Goal: Task Accomplishment & Management: Complete application form

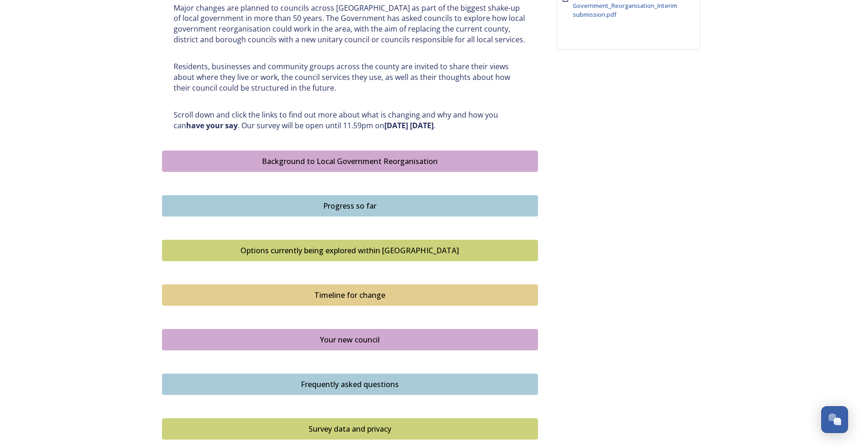
scroll to position [418, 0]
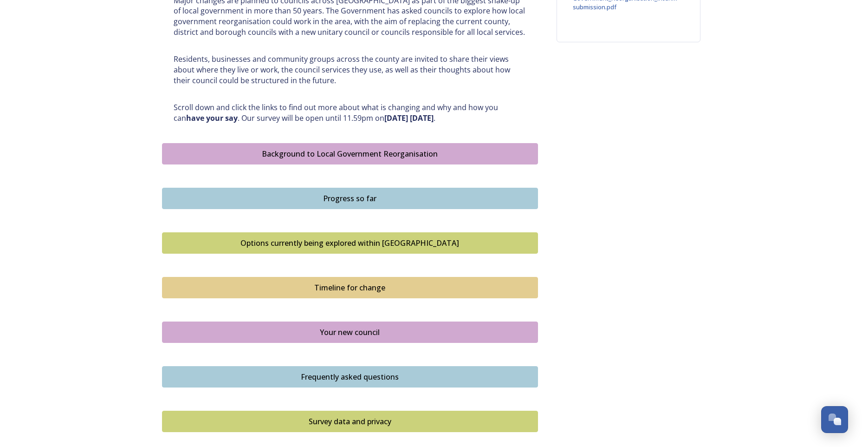
click at [315, 151] on div "Background to Local Government Reorganisation" at bounding box center [350, 153] width 366 height 11
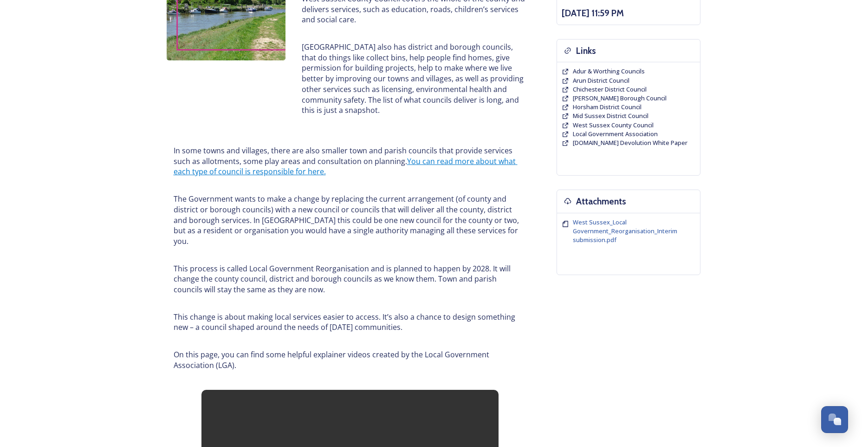
scroll to position [186, 0]
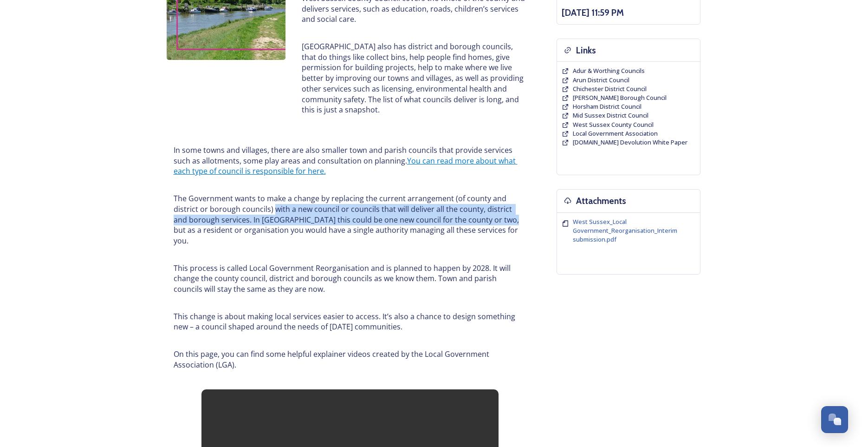
drag, startPoint x: 272, startPoint y: 209, endPoint x: 487, endPoint y: 217, distance: 215.7
click at [487, 217] on p "The Government wants to make a change by replacing the current arrangement (of …" at bounding box center [350, 219] width 353 height 53
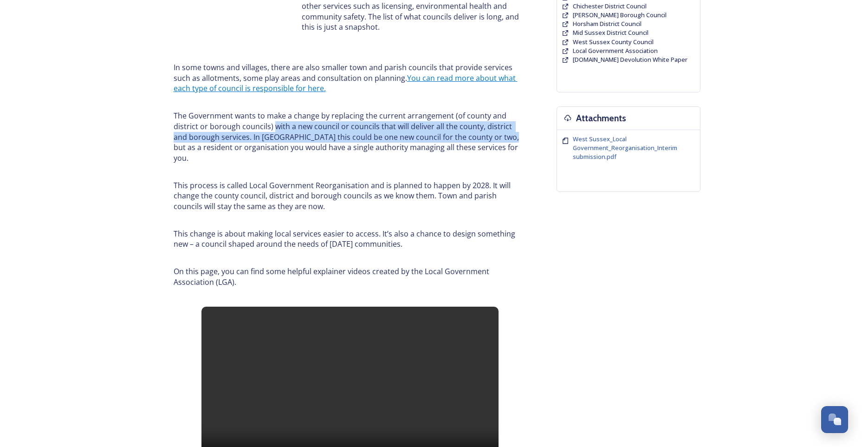
scroll to position [325, 0]
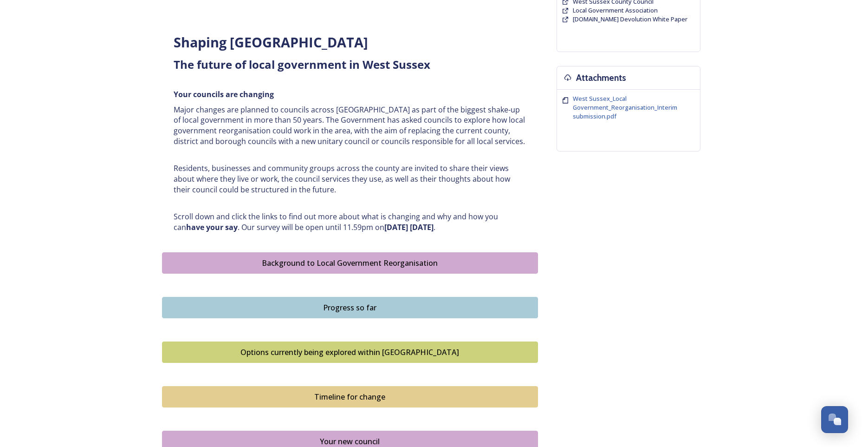
scroll to position [325, 0]
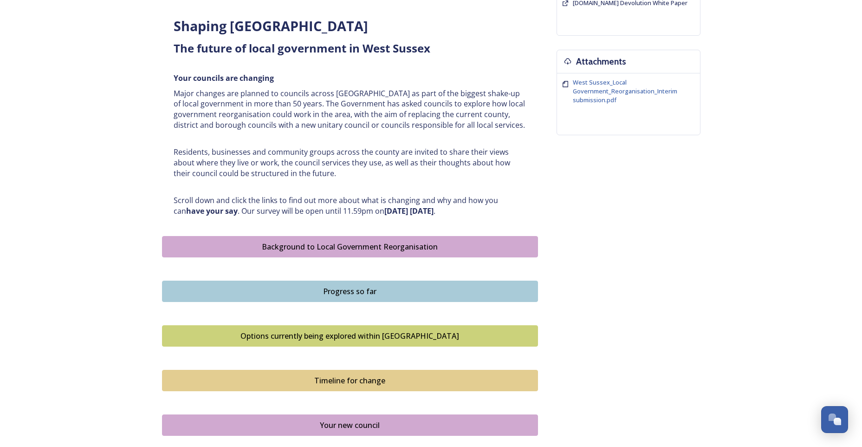
click at [355, 287] on div "Progress so far" at bounding box center [350, 291] width 366 height 11
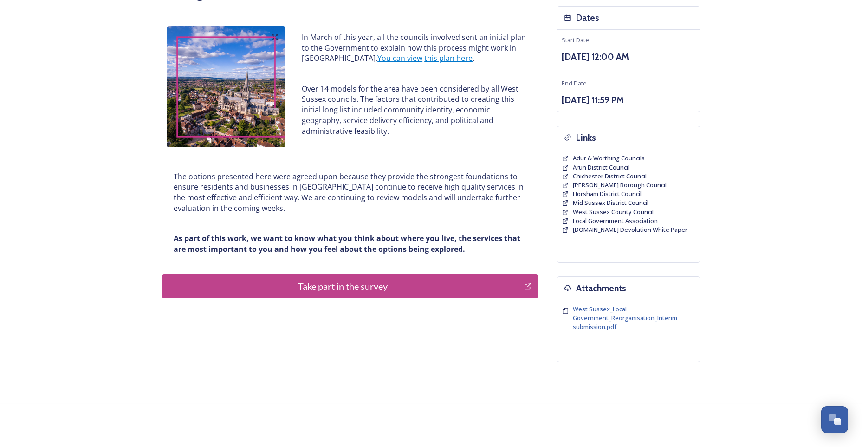
scroll to position [102, 0]
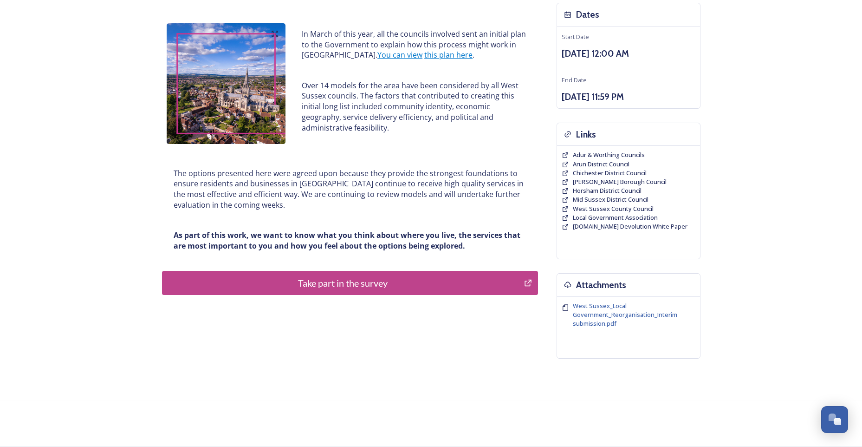
click at [339, 272] on button "Take part in the survey" at bounding box center [350, 283] width 376 height 24
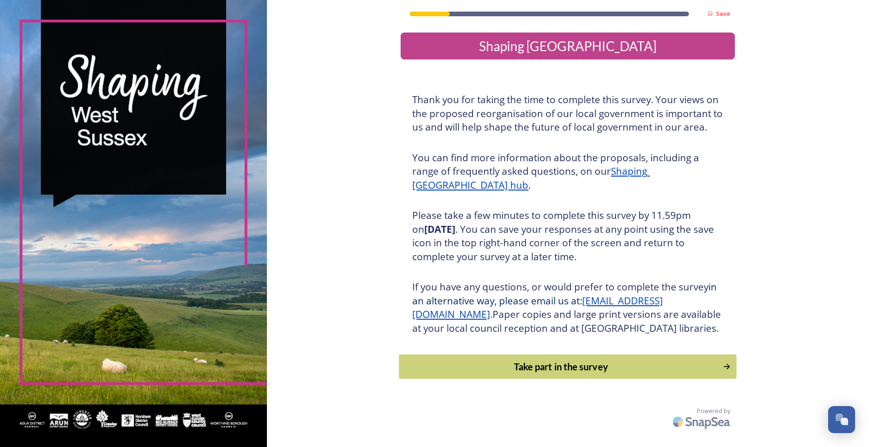
click at [564, 373] on div "Take part in the survey" at bounding box center [562, 366] width 314 height 14
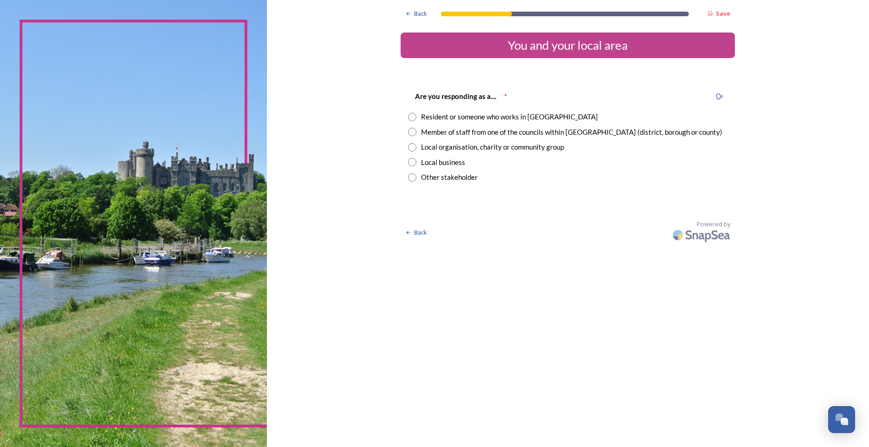
click at [414, 116] on input "radio" at bounding box center [412, 117] width 8 height 8
radio input "true"
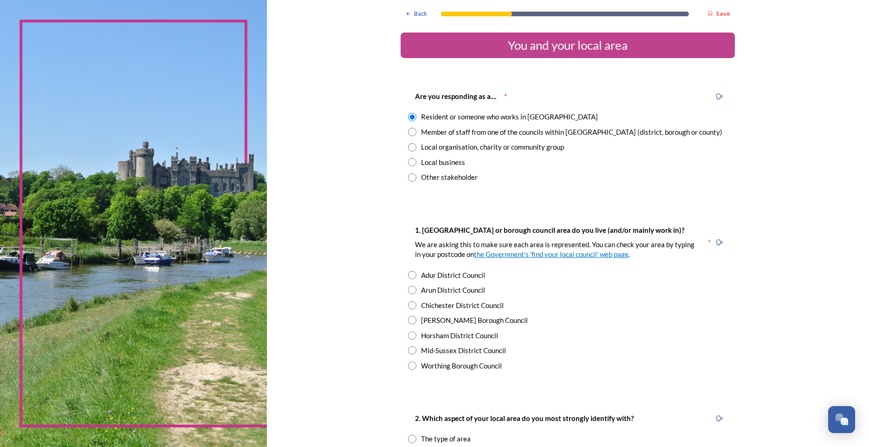
click at [411, 134] on input "radio" at bounding box center [412, 132] width 8 height 8
radio input "true"
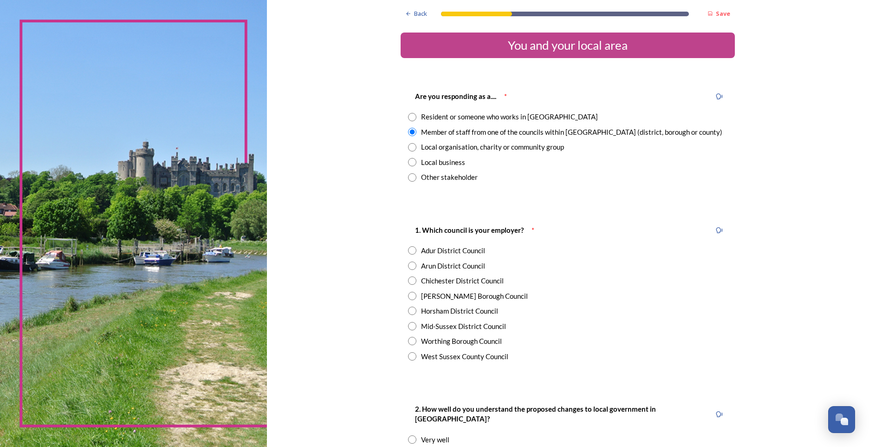
click at [408, 115] on input "radio" at bounding box center [412, 117] width 8 height 8
radio input "true"
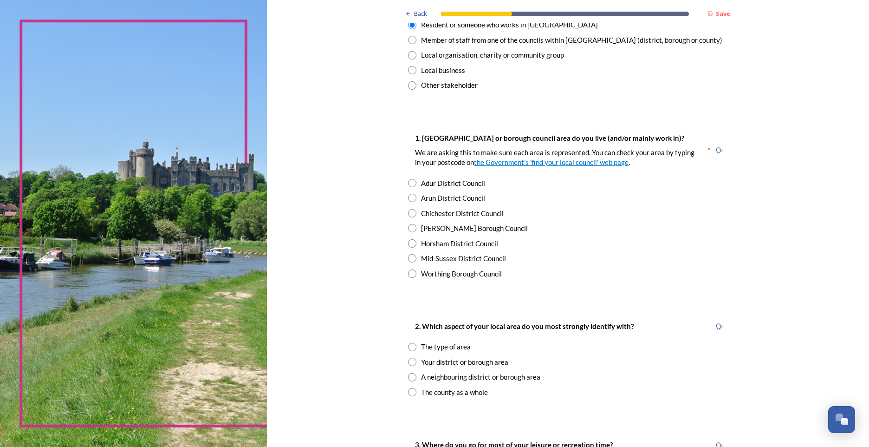
scroll to position [93, 0]
click at [412, 257] on input "radio" at bounding box center [412, 257] width 8 height 8
radio input "true"
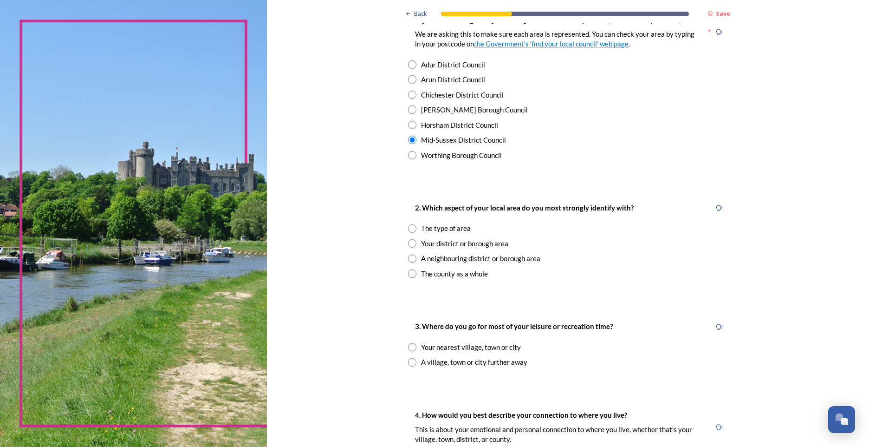
scroll to position [232, 0]
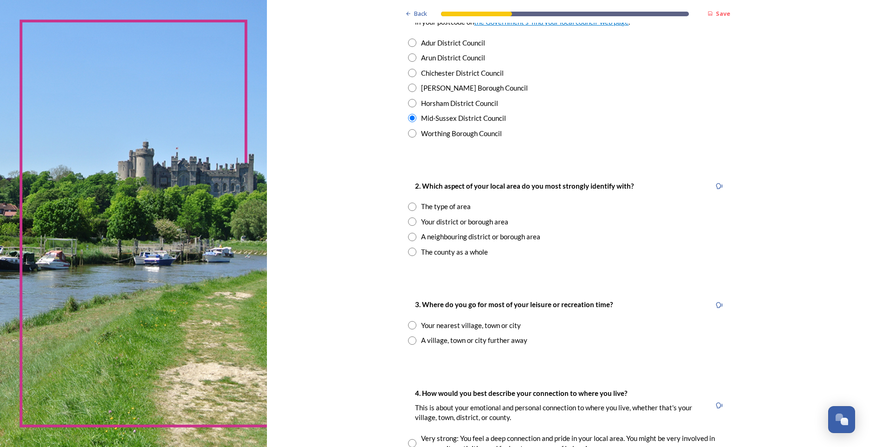
click at [409, 248] on input "radio" at bounding box center [412, 252] width 8 height 8
radio input "true"
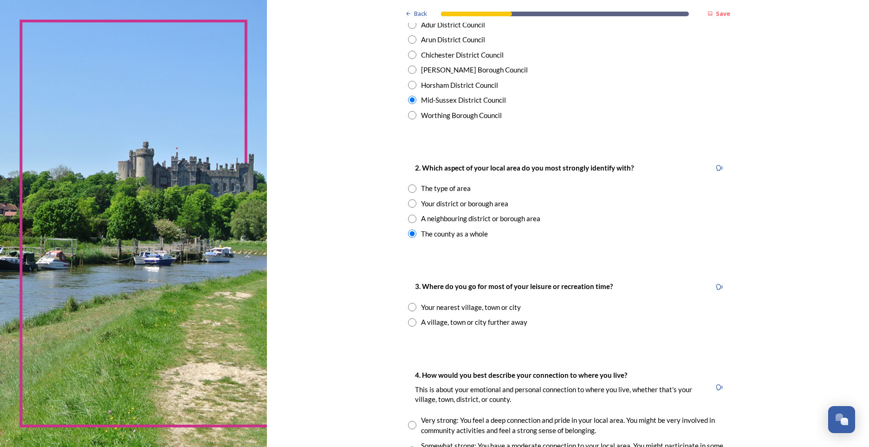
scroll to position [279, 0]
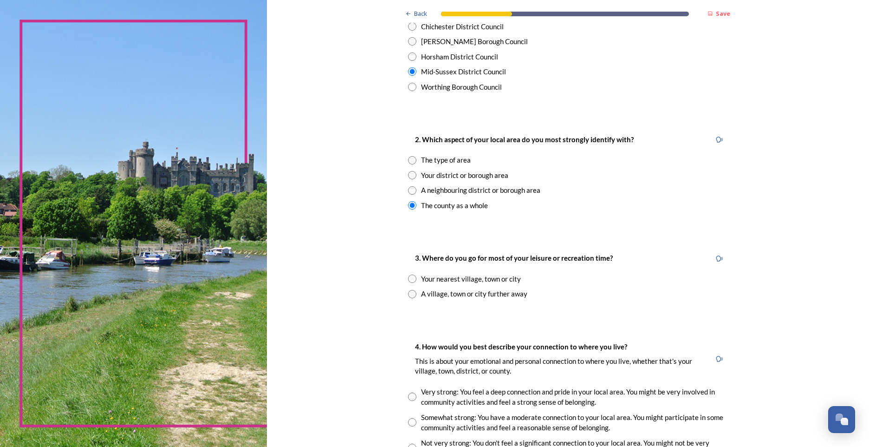
click at [414, 275] on div "Your nearest village, town or city" at bounding box center [568, 279] width 320 height 11
radio input "true"
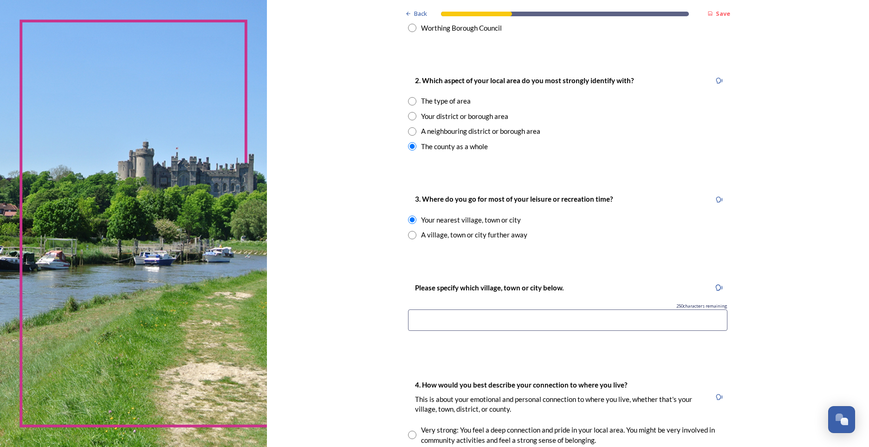
scroll to position [372, 0]
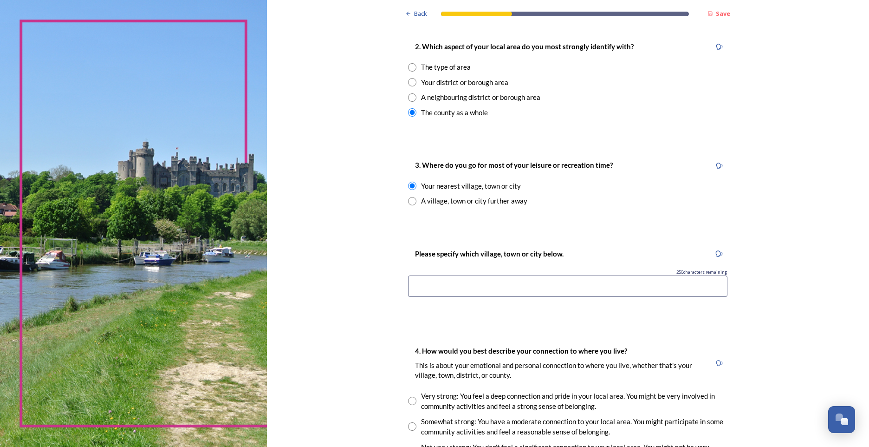
click at [436, 278] on input at bounding box center [568, 285] width 320 height 21
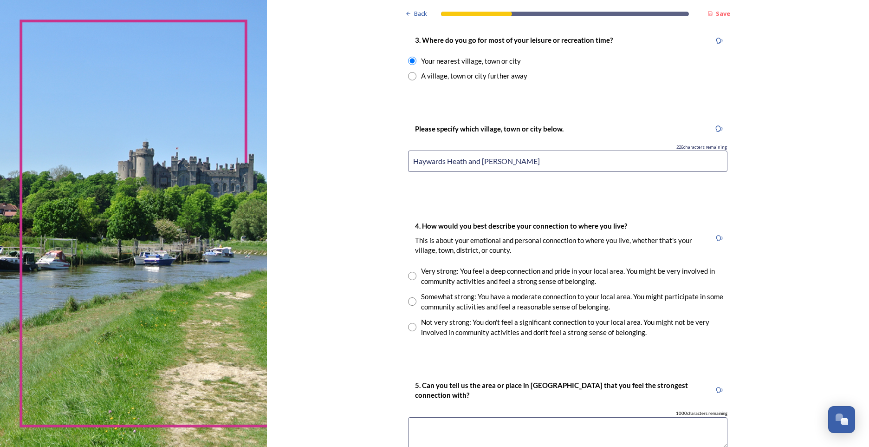
scroll to position [511, 0]
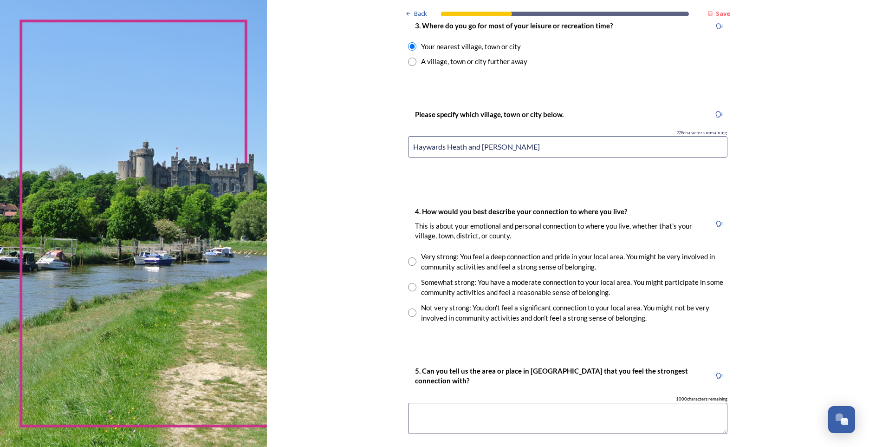
type input "Haywards Heath and Lewes"
click at [412, 261] on input "radio" at bounding box center [412, 261] width 8 height 8
radio input "true"
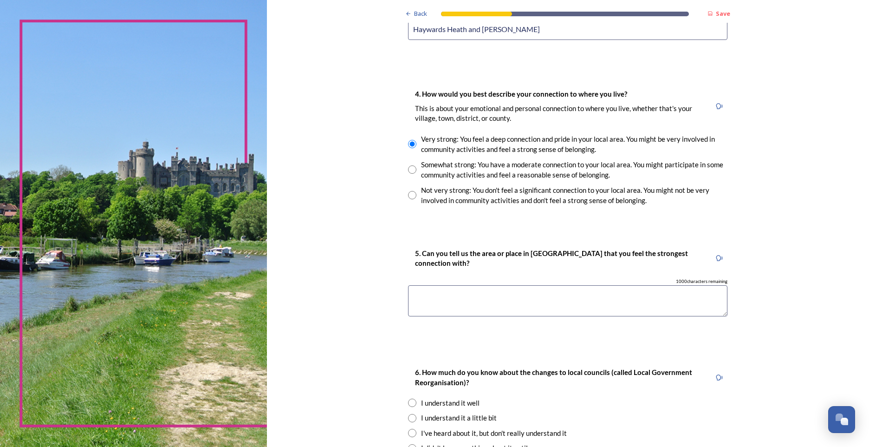
scroll to position [650, 0]
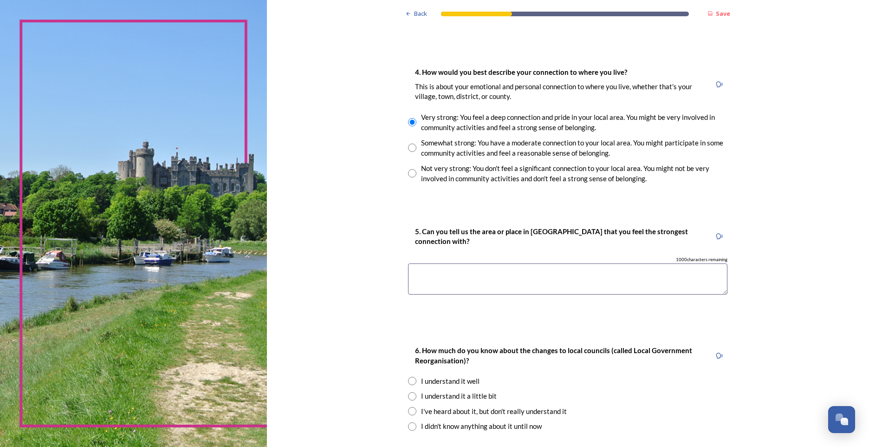
click at [451, 268] on textarea at bounding box center [568, 278] width 320 height 31
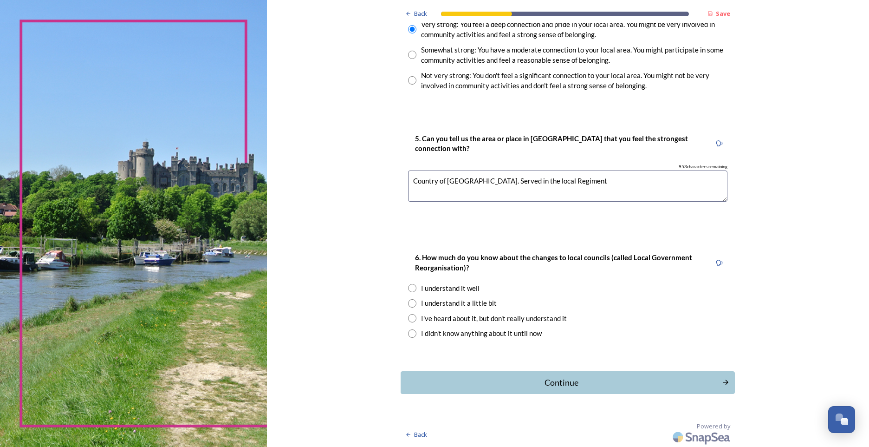
scroll to position [744, 0]
type textarea "Country of Sussex. Served in the local Regiment"
click at [409, 300] on input "radio" at bounding box center [412, 302] width 8 height 8
radio input "true"
click at [513, 376] on div "Continue" at bounding box center [562, 381] width 314 height 13
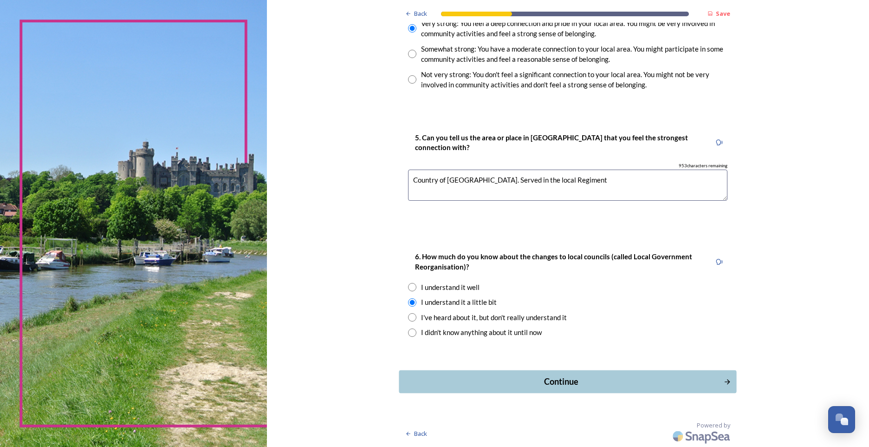
scroll to position [0, 0]
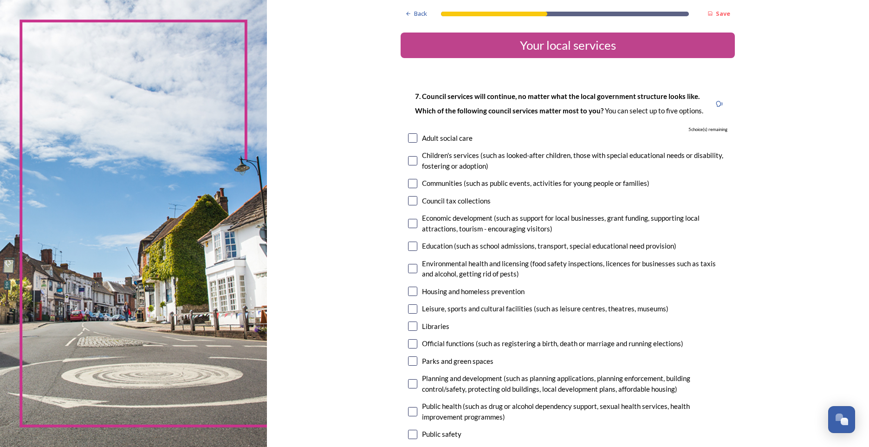
click at [409, 185] on input "checkbox" at bounding box center [412, 183] width 9 height 9
checkbox input "true"
click at [408, 221] on input "checkbox" at bounding box center [412, 223] width 9 height 9
checkbox input "true"
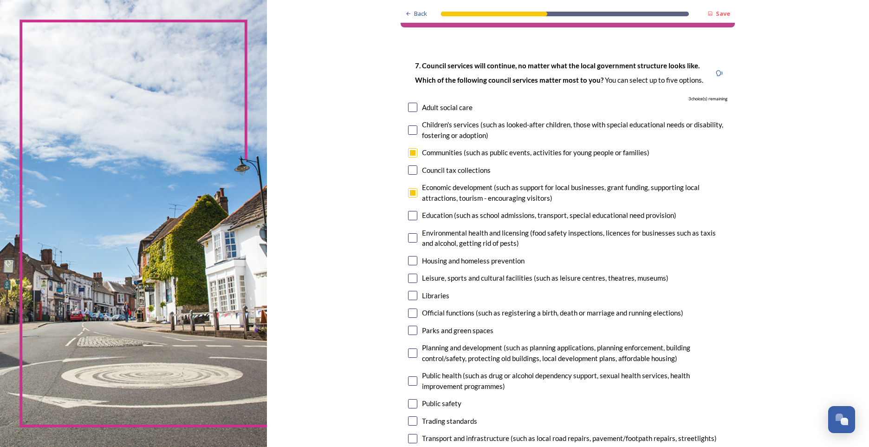
scroll to position [46, 0]
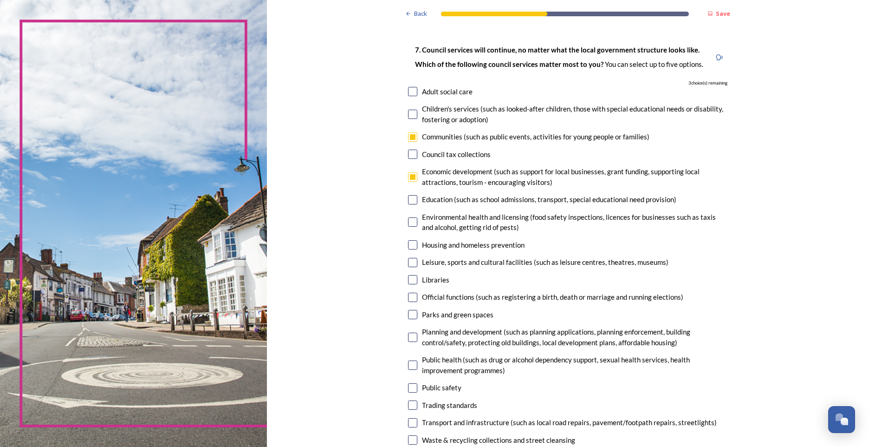
click at [413, 199] on input "checkbox" at bounding box center [412, 199] width 9 height 9
checkbox input "true"
click at [408, 223] on input "checkbox" at bounding box center [412, 221] width 9 height 9
click at [409, 222] on input "checkbox" at bounding box center [412, 221] width 9 height 9
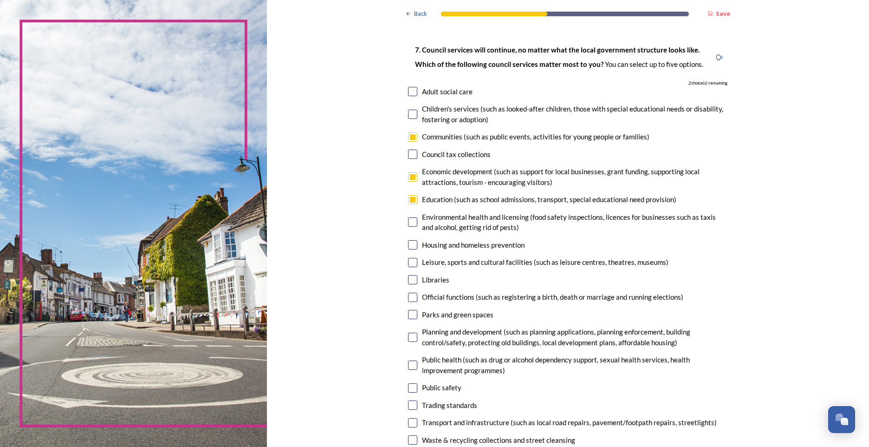
checkbox input "true"
click at [413, 262] on input "checkbox" at bounding box center [412, 262] width 9 height 9
checkbox input "true"
click at [412, 313] on input "checkbox" at bounding box center [412, 314] width 9 height 9
click at [411, 313] on input "checkbox" at bounding box center [412, 314] width 9 height 9
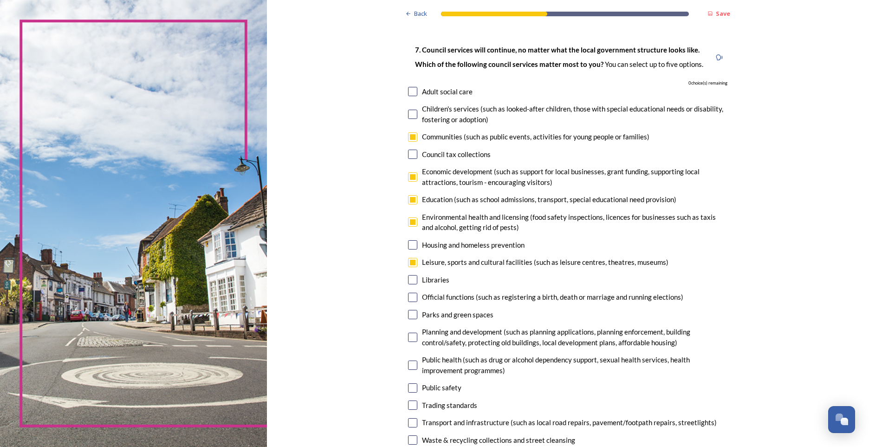
click at [411, 315] on input "checkbox" at bounding box center [412, 314] width 9 height 9
checkbox input "false"
click at [408, 197] on input "checkbox" at bounding box center [412, 199] width 9 height 9
checkbox input "false"
click at [409, 312] on input "checkbox" at bounding box center [412, 314] width 9 height 9
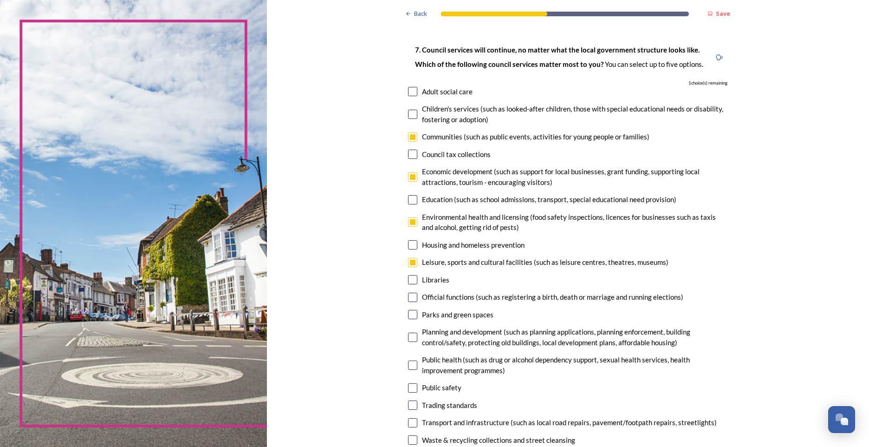
checkbox input "true"
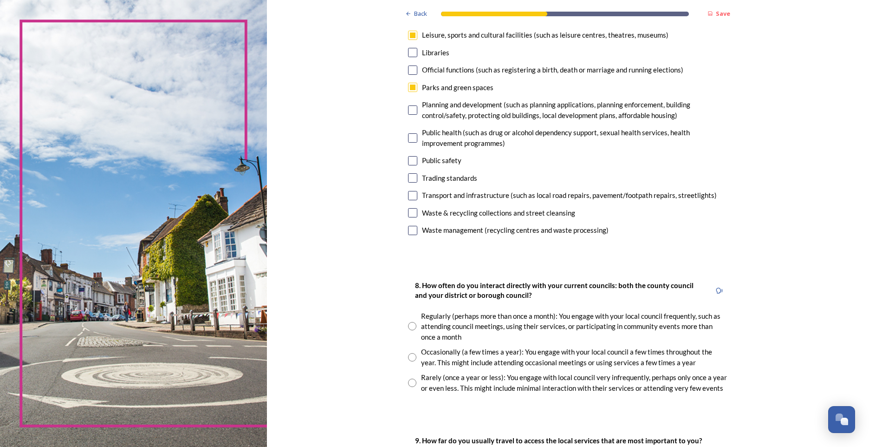
scroll to position [279, 0]
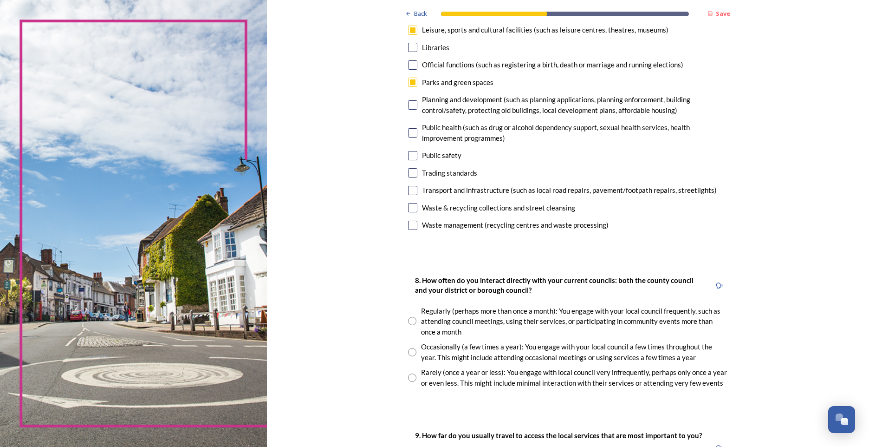
click at [411, 320] on input "radio" at bounding box center [412, 321] width 8 height 8
radio input "true"
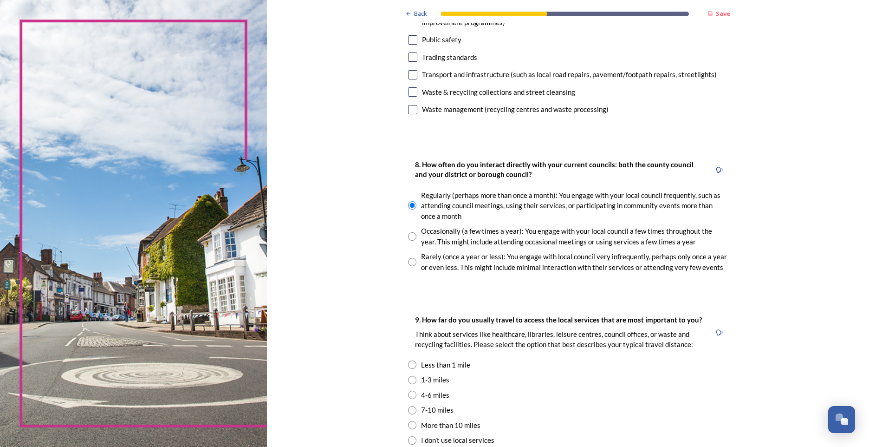
scroll to position [418, 0]
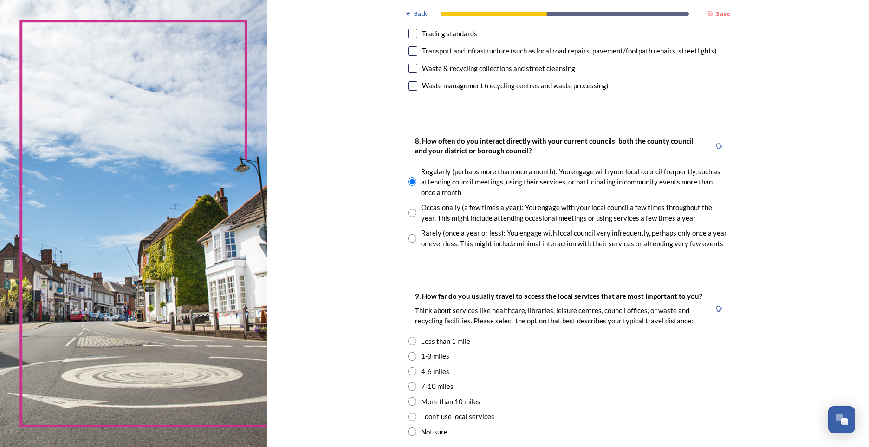
click at [411, 341] on input "radio" at bounding box center [412, 341] width 8 height 8
radio input "true"
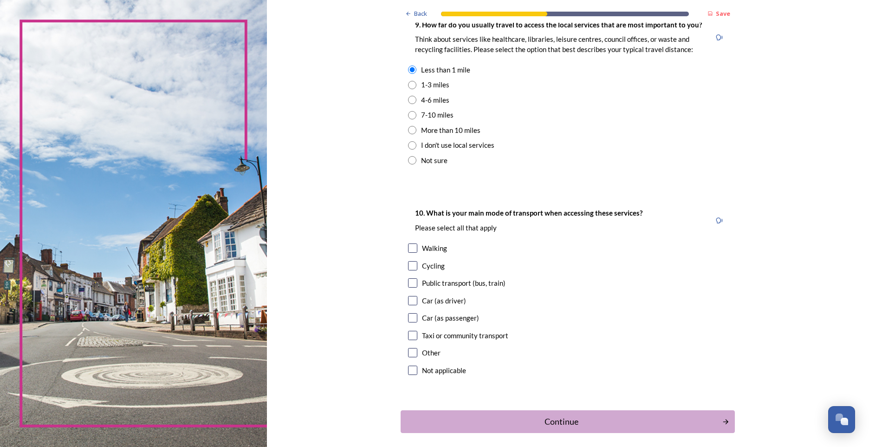
scroll to position [697, 0]
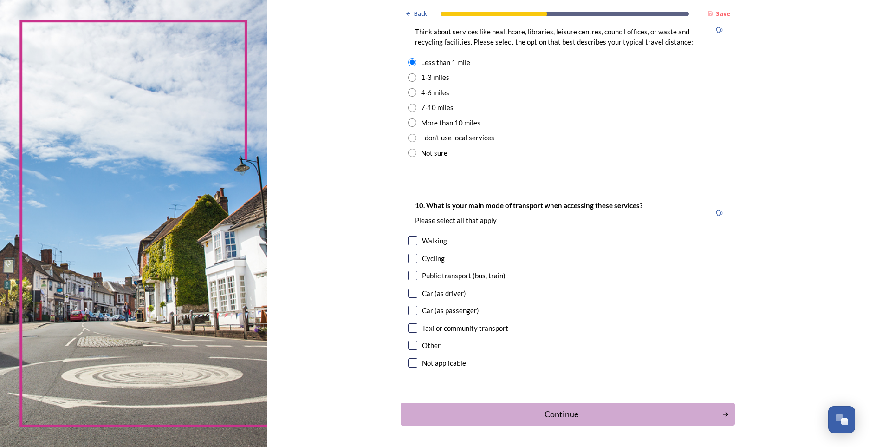
click at [409, 241] on input "checkbox" at bounding box center [412, 240] width 9 height 9
checkbox input "true"
click at [548, 418] on div "Continue" at bounding box center [562, 414] width 314 height 13
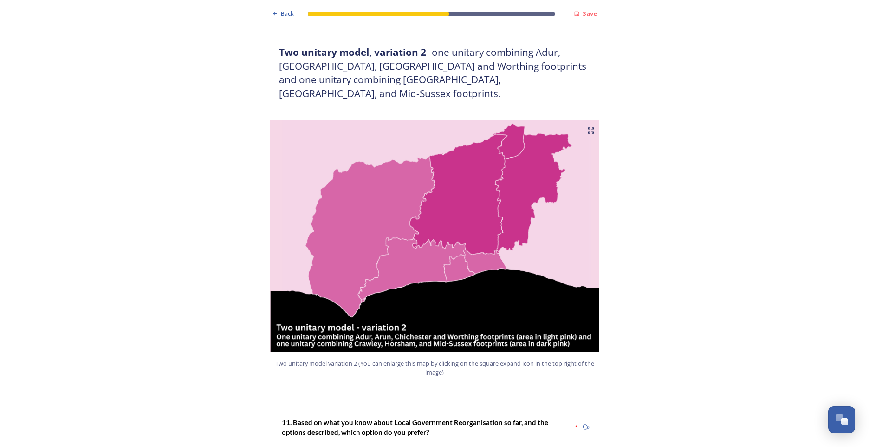
scroll to position [1022, 0]
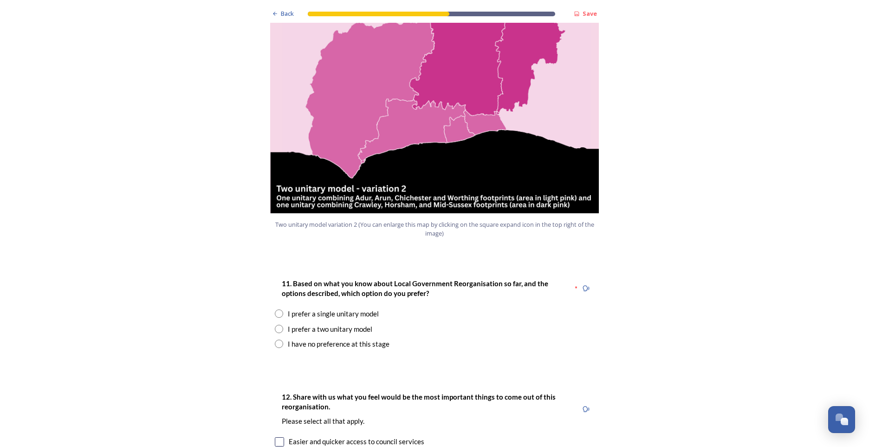
click at [275, 309] on input "radio" at bounding box center [279, 313] width 8 height 8
radio input "true"
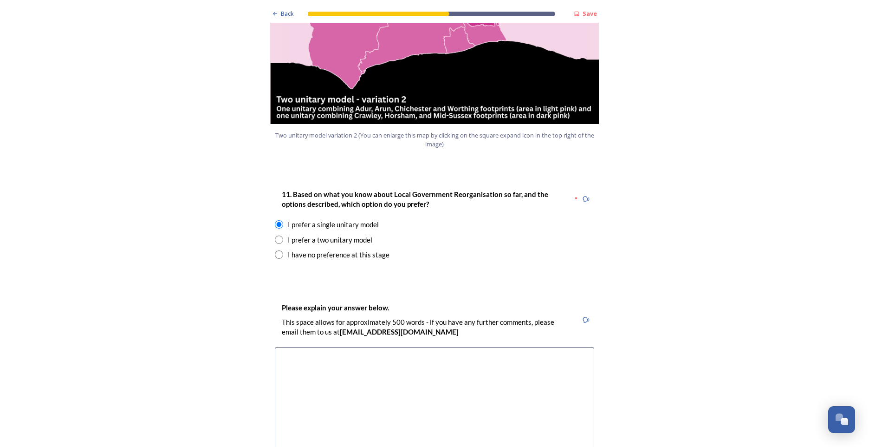
scroll to position [1115, 0]
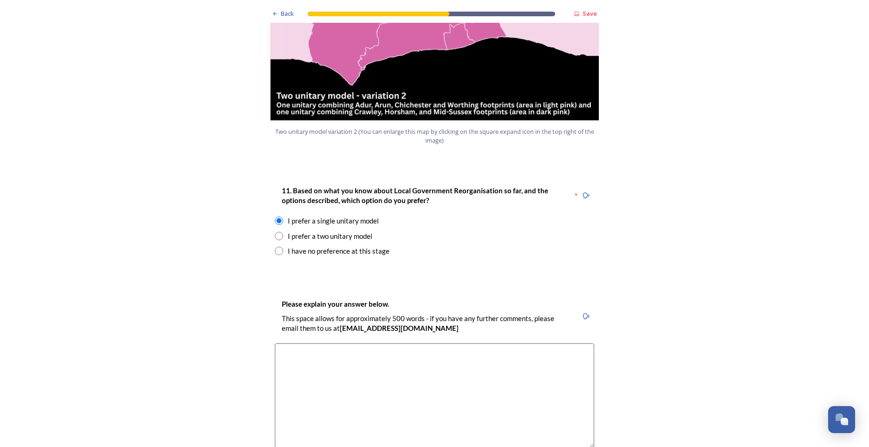
click at [325, 343] on textarea at bounding box center [435, 395] width 320 height 104
click at [424, 343] on textarea "With rising costs the big savings are in HR fuctions pay" at bounding box center [435, 395] width 320 height 104
click at [468, 343] on textarea "With rising costs the big savings are in HR functions pay" at bounding box center [435, 395] width 320 height 104
click at [434, 343] on textarea "With rising costs the big savings are in HR functions pay" at bounding box center [435, 395] width 320 height 104
click at [468, 343] on textarea "With rising costs the big savings are in HR functions, pay and senoir managament" at bounding box center [435, 395] width 320 height 104
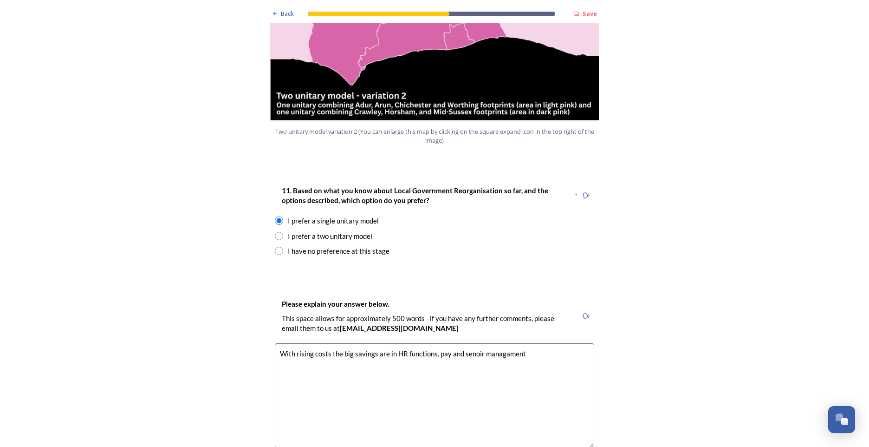
click at [470, 343] on textarea "With rising costs the big savings are in HR functions, pay and senoir managament" at bounding box center [435, 395] width 320 height 104
click at [504, 343] on textarea "With rising costs the big savings are in HR functions, pay and senior managament" at bounding box center [435, 395] width 320 height 104
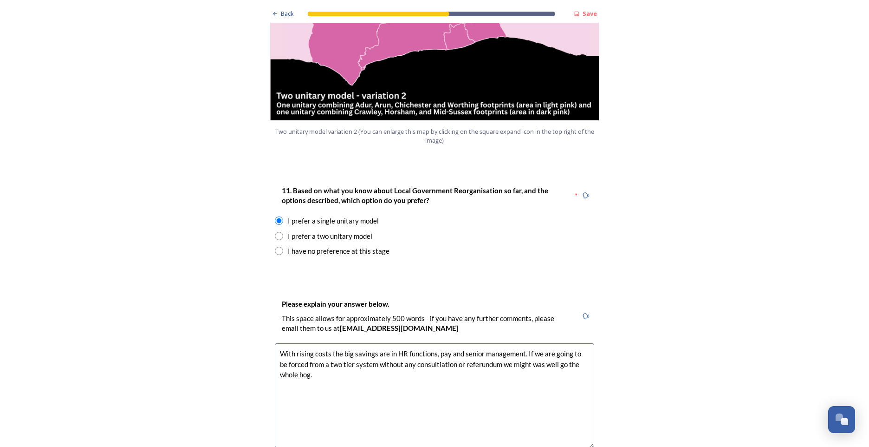
click at [426, 343] on textarea "With rising costs the big savings are in HR functions, pay and senior managemen…" at bounding box center [435, 395] width 320 height 104
click at [479, 343] on textarea "With rising costs the big savings are in HR functions, pay and senior managemen…" at bounding box center [435, 395] width 320 height 104
click at [423, 365] on textarea "With rising costs the big savings are in HR functions, pay and senior managemen…" at bounding box center [435, 395] width 320 height 104
click at [454, 369] on textarea "With rising costs the big savings are in HR functions, pay and senior managemen…" at bounding box center [435, 395] width 320 height 104
click at [328, 369] on textarea "With rising costs the big savings are in HR functions, pay and senior managemen…" at bounding box center [435, 395] width 320 height 104
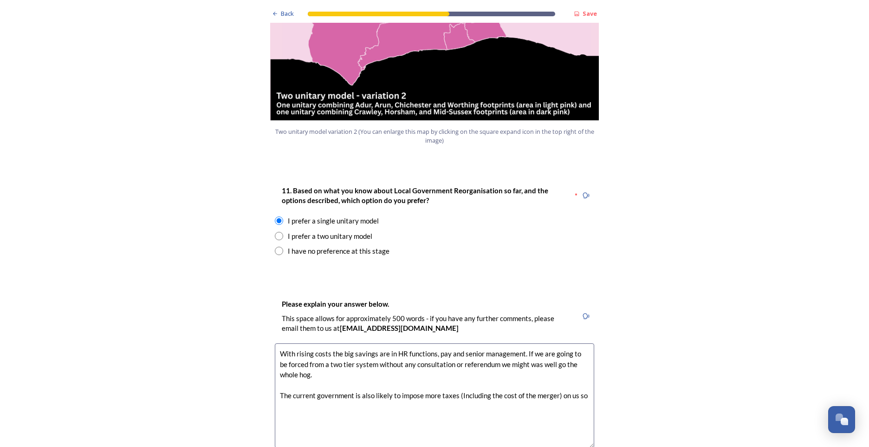
click at [587, 368] on textarea "With rising costs the big savings are in HR functions, pay and senior managemen…" at bounding box center [435, 395] width 320 height 104
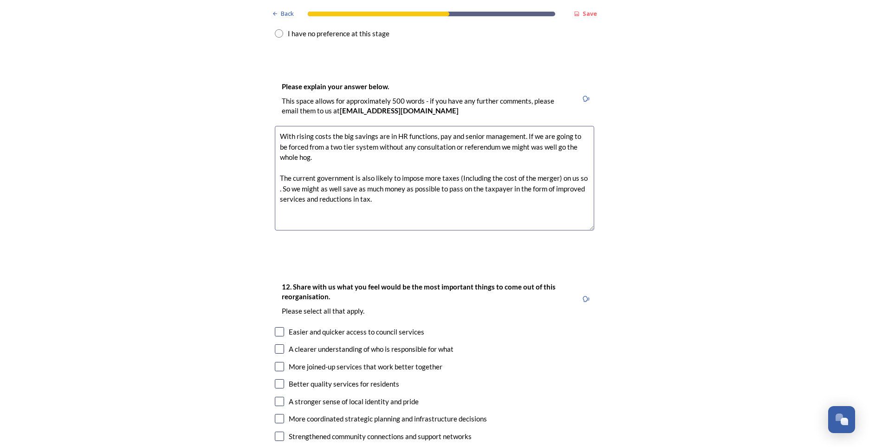
scroll to position [1393, 0]
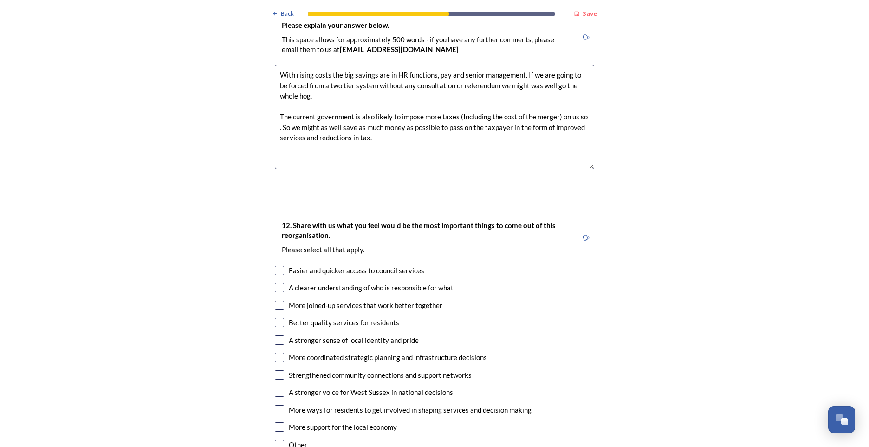
type textarea "With rising costs the big savings are in HR functions, pay and senior managemen…"
click at [277, 300] on input "checkbox" at bounding box center [279, 304] width 9 height 9
checkbox input "true"
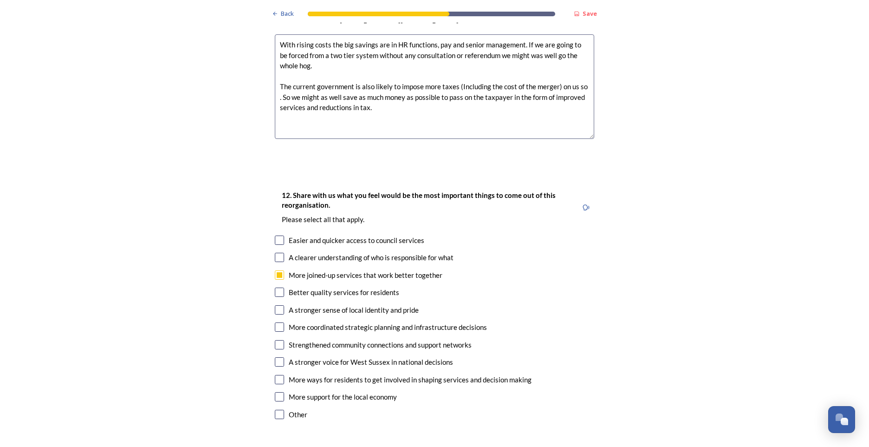
scroll to position [1440, 0]
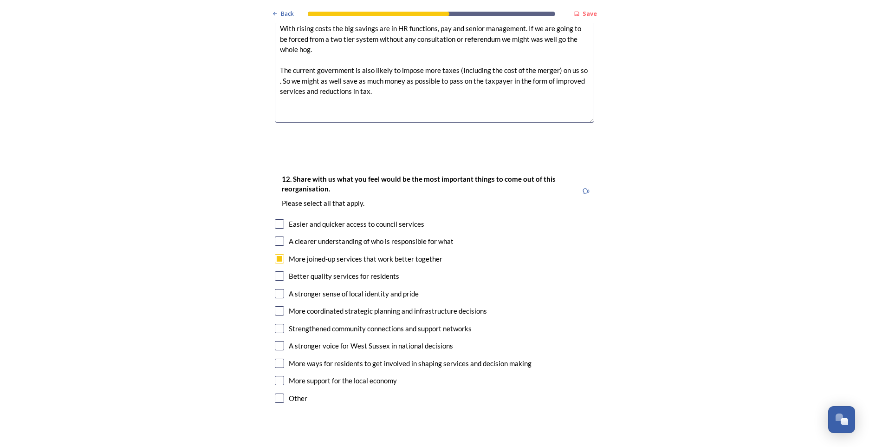
click at [277, 306] on input "checkbox" at bounding box center [279, 310] width 9 height 9
checkbox input "true"
click at [280, 341] on input "checkbox" at bounding box center [279, 345] width 9 height 9
checkbox input "true"
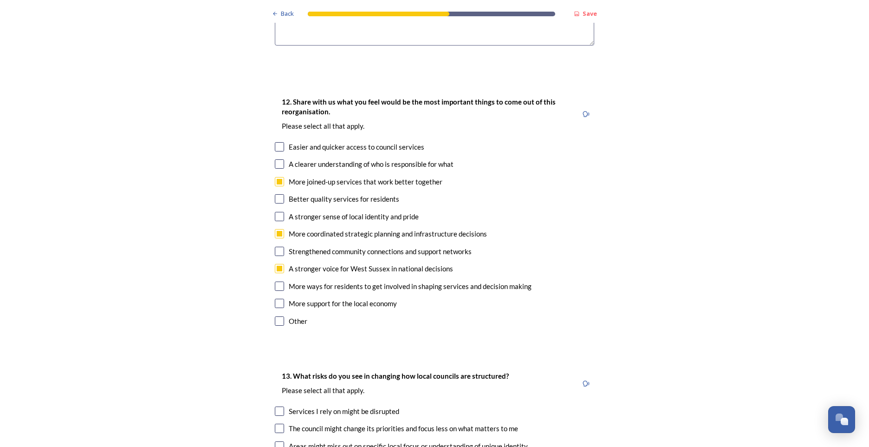
scroll to position [1533, 0]
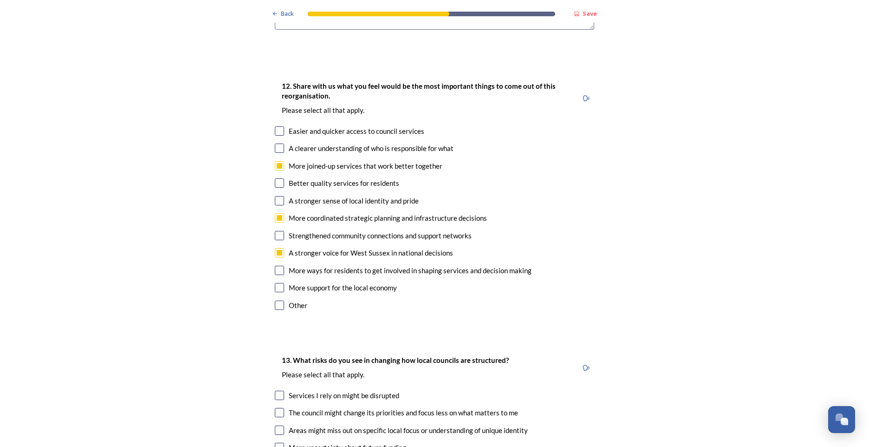
click at [278, 283] on input "checkbox" at bounding box center [279, 287] width 9 height 9
checkbox input "true"
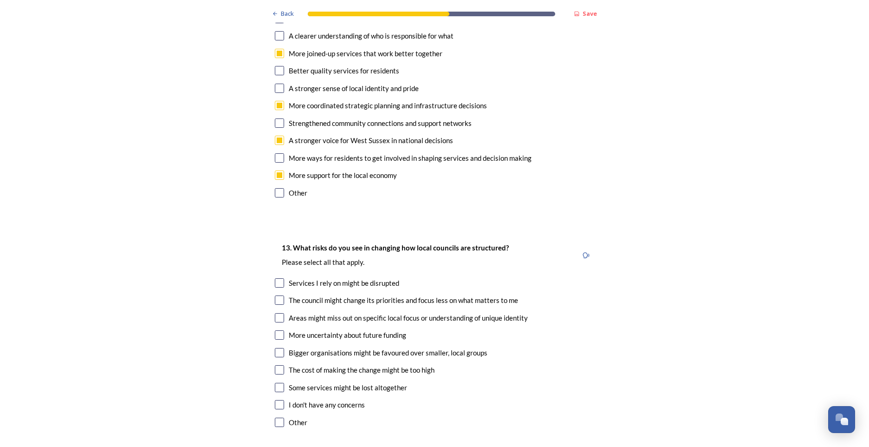
scroll to position [1672, 0]
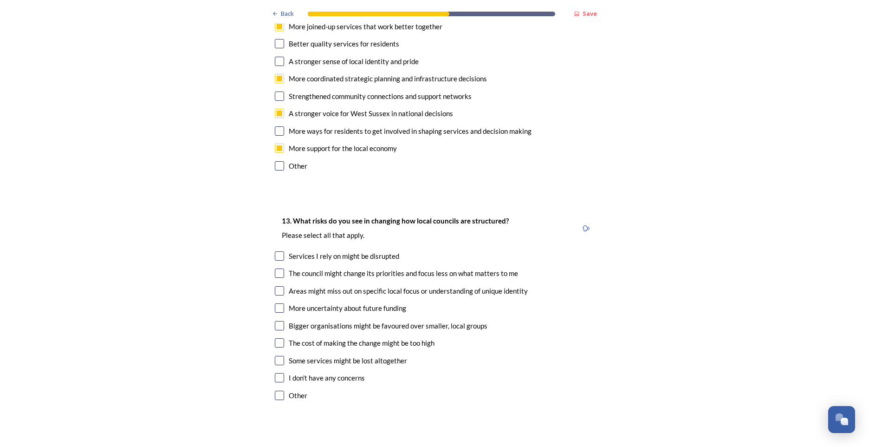
click at [278, 251] on input "checkbox" at bounding box center [279, 255] width 9 height 9
checkbox input "true"
click at [278, 268] on input "checkbox" at bounding box center [279, 272] width 9 height 9
checkbox input "true"
click at [279, 303] on input "checkbox" at bounding box center [279, 307] width 9 height 9
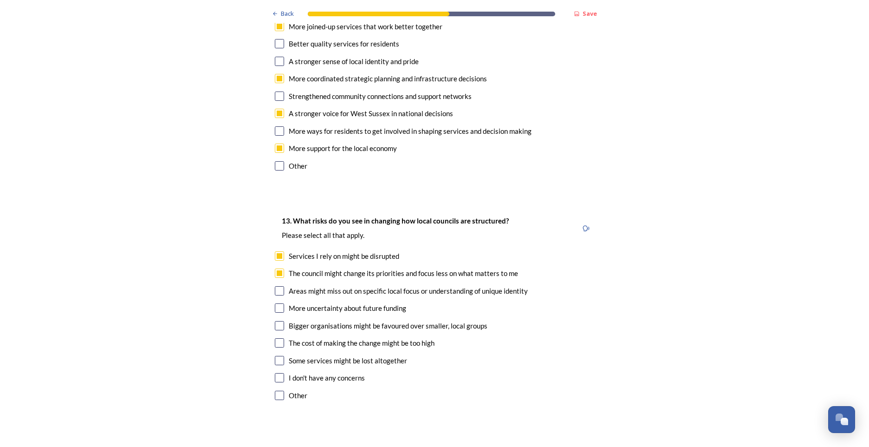
checkbox input "true"
click at [276, 321] on input "checkbox" at bounding box center [279, 325] width 9 height 9
checkbox input "true"
click at [276, 338] on input "checkbox" at bounding box center [279, 342] width 9 height 9
checkbox input "true"
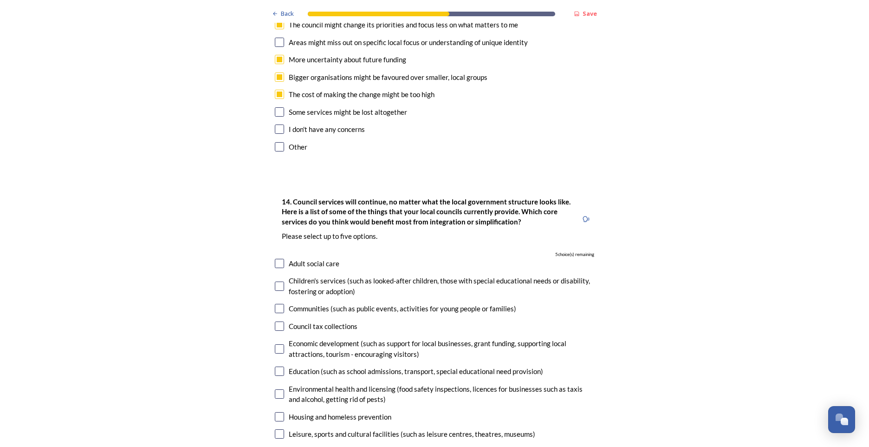
scroll to position [1951, 0]
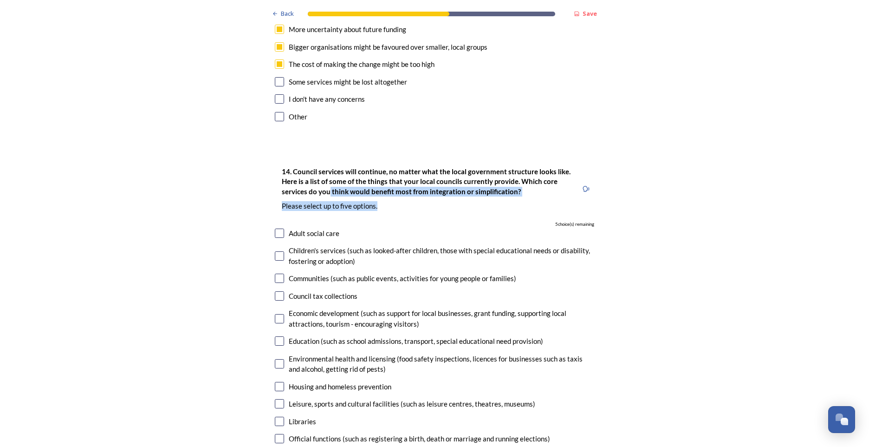
drag, startPoint x: 325, startPoint y: 167, endPoint x: 479, endPoint y: 173, distance: 154.8
click at [479, 173] on div "14. Council services will continue, no matter what the local government structu…" at bounding box center [426, 188] width 303 height 55
click at [277, 229] on input "checkbox" at bounding box center [279, 233] width 9 height 9
checkbox input "true"
click at [280, 251] on input "checkbox" at bounding box center [279, 255] width 9 height 9
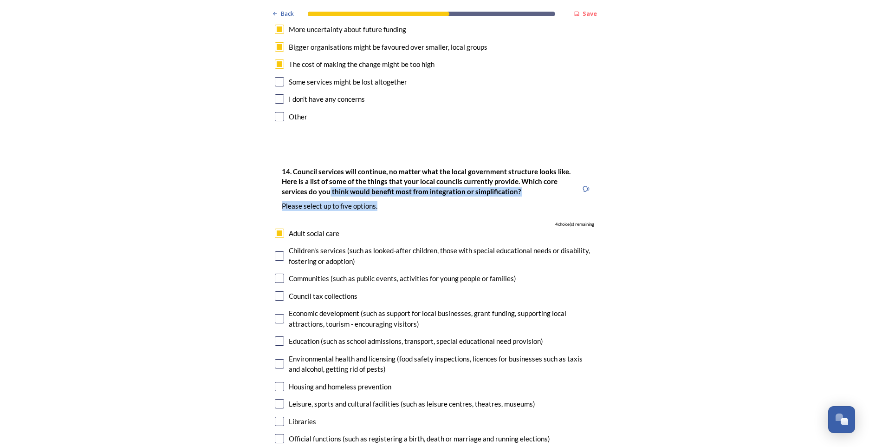
checkbox input "true"
click at [277, 336] on input "checkbox" at bounding box center [279, 340] width 9 height 9
checkbox input "true"
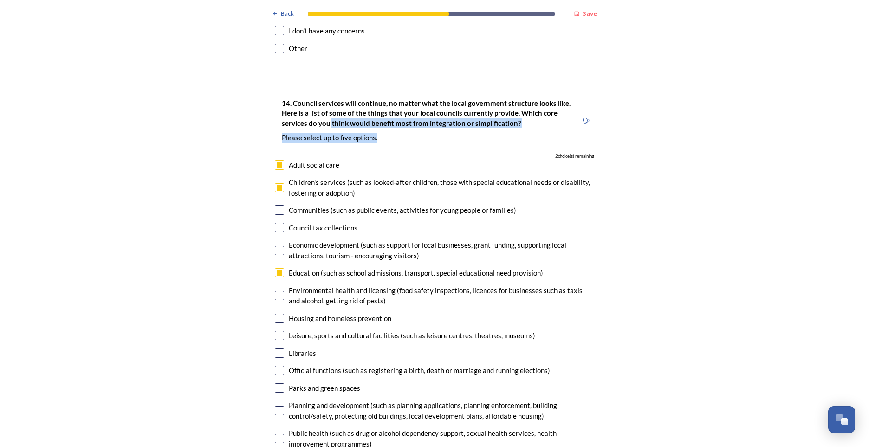
scroll to position [2044, 0]
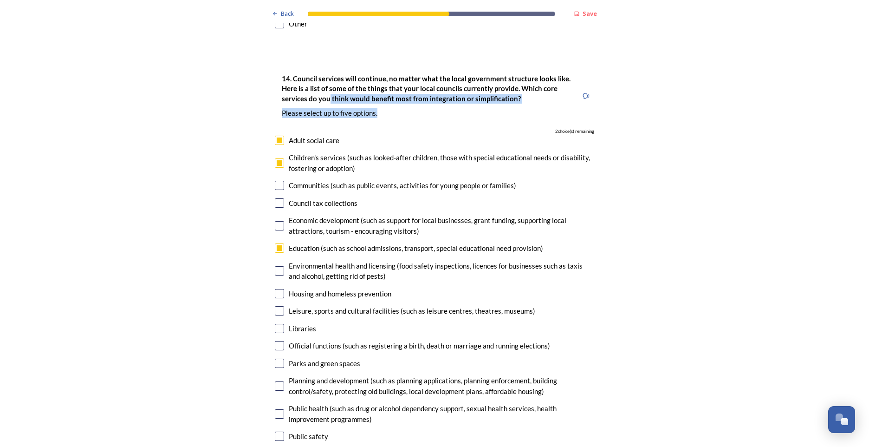
click at [277, 359] on input "checkbox" at bounding box center [279, 363] width 9 height 9
checkbox input "true"
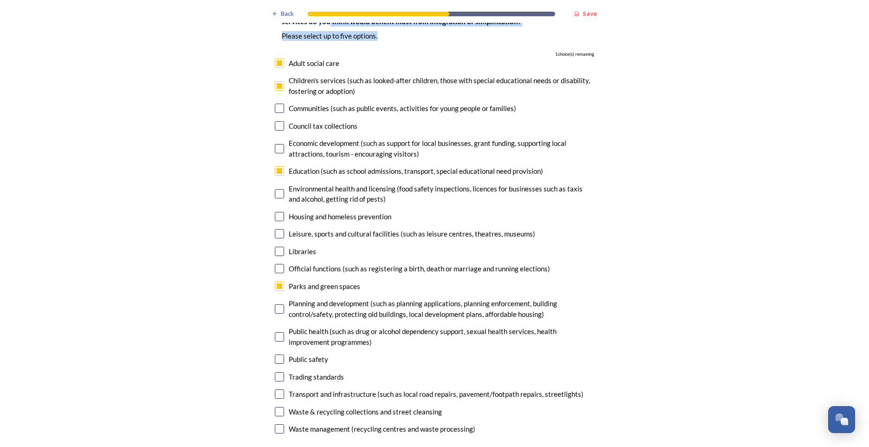
scroll to position [2136, 0]
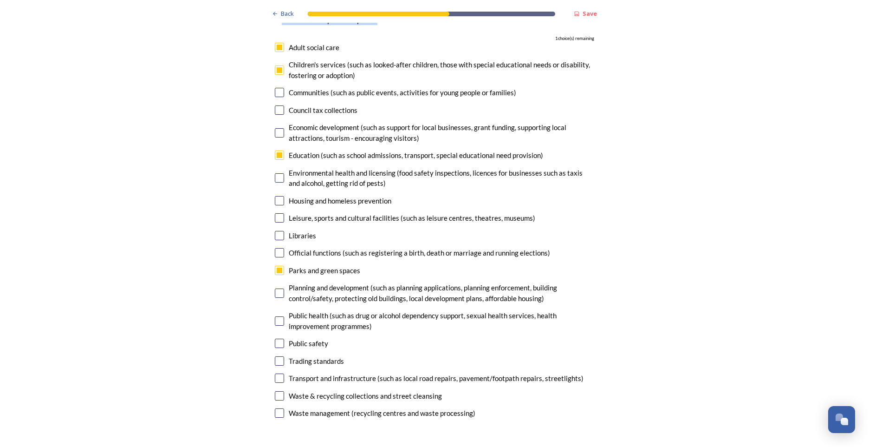
click at [278, 373] on input "checkbox" at bounding box center [279, 377] width 9 height 9
checkbox input "true"
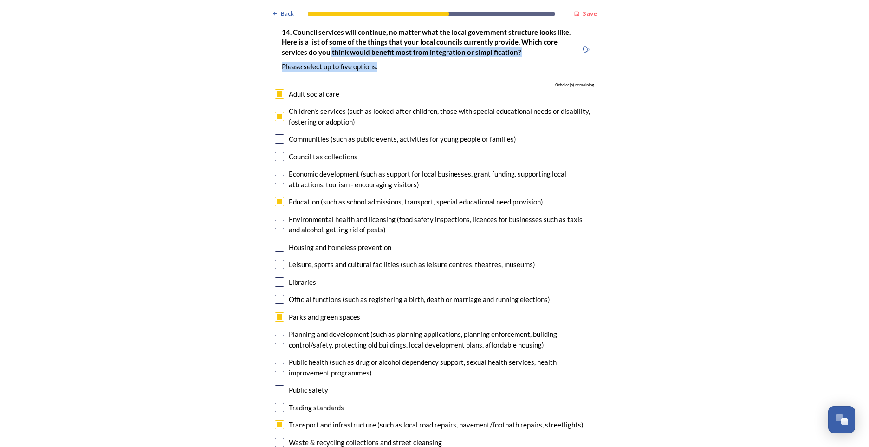
click at [275, 112] on input "checkbox" at bounding box center [279, 116] width 9 height 9
checkbox input "false"
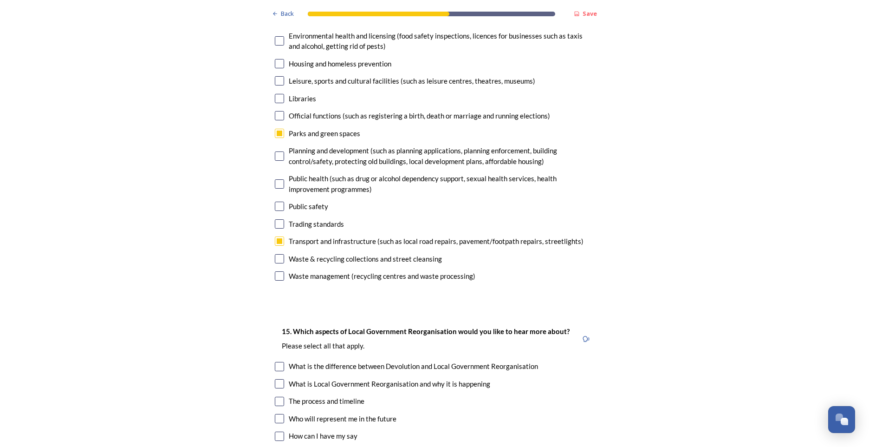
scroll to position [2276, 0]
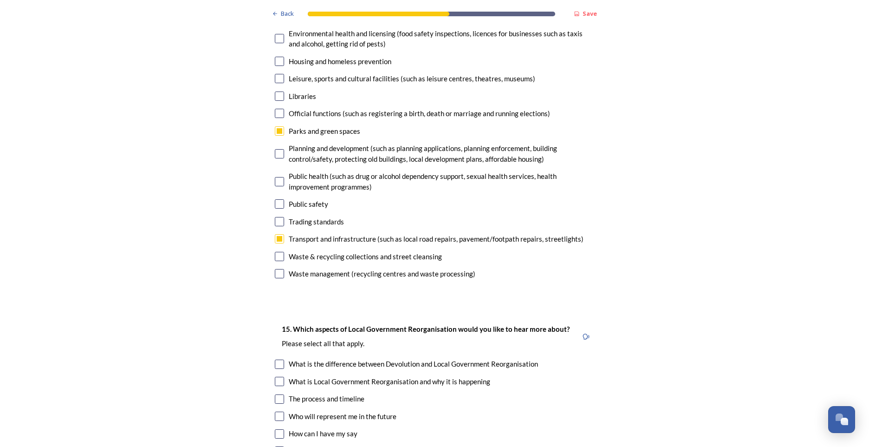
click at [280, 269] on input "checkbox" at bounding box center [279, 273] width 9 height 9
checkbox input "true"
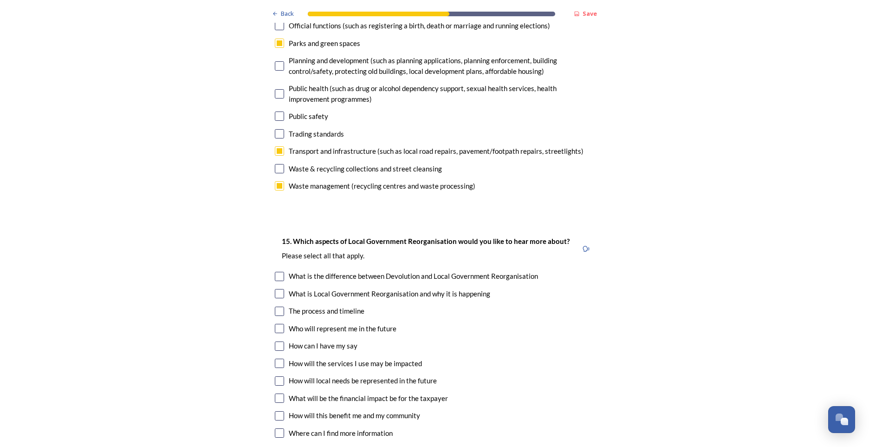
scroll to position [2369, 0]
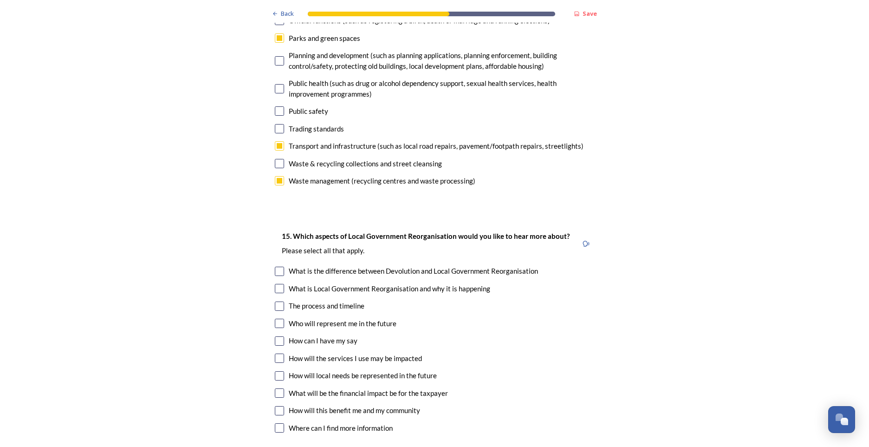
click at [279, 267] on input "checkbox" at bounding box center [279, 271] width 9 height 9
checkbox input "true"
click at [278, 301] on input "checkbox" at bounding box center [279, 305] width 9 height 9
checkbox input "true"
click at [279, 319] on input "checkbox" at bounding box center [279, 323] width 9 height 9
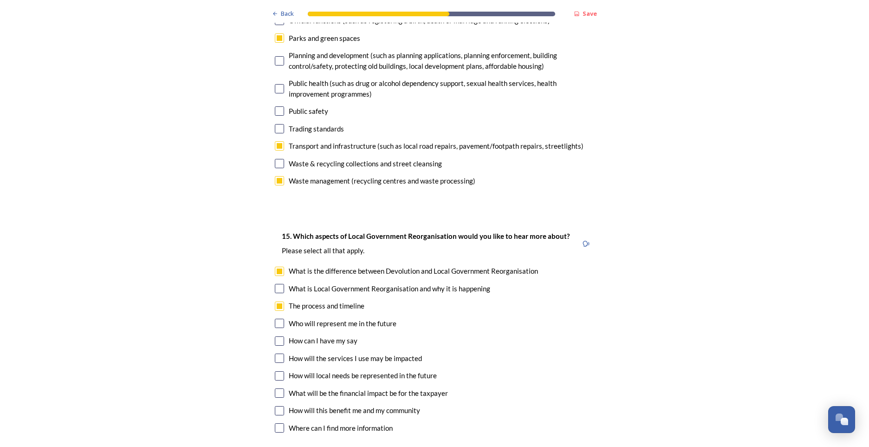
checkbox input "true"
click at [281, 336] on input "checkbox" at bounding box center [279, 340] width 9 height 9
checkbox input "true"
click at [281, 353] on div "How will the services I use may be impacted" at bounding box center [435, 358] width 320 height 11
checkbox input "true"
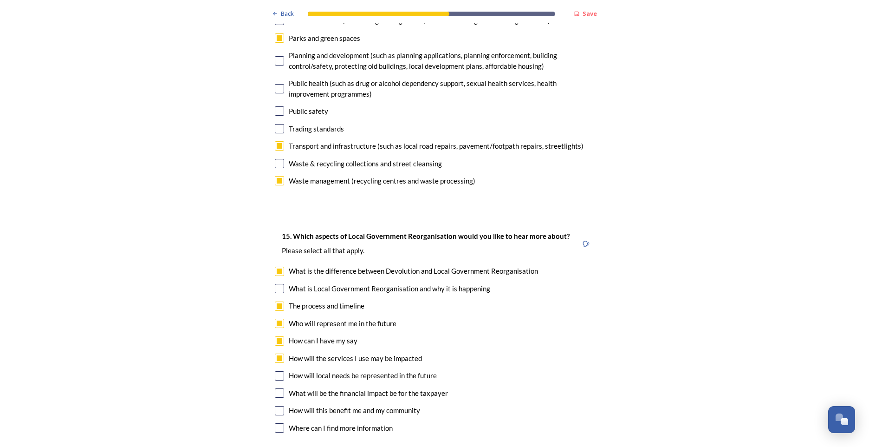
click at [276, 371] on input "checkbox" at bounding box center [279, 375] width 9 height 9
checkbox input "true"
click at [277, 388] on input "checkbox" at bounding box center [279, 392] width 9 height 9
checkbox input "true"
click at [280, 406] on input "checkbox" at bounding box center [279, 410] width 9 height 9
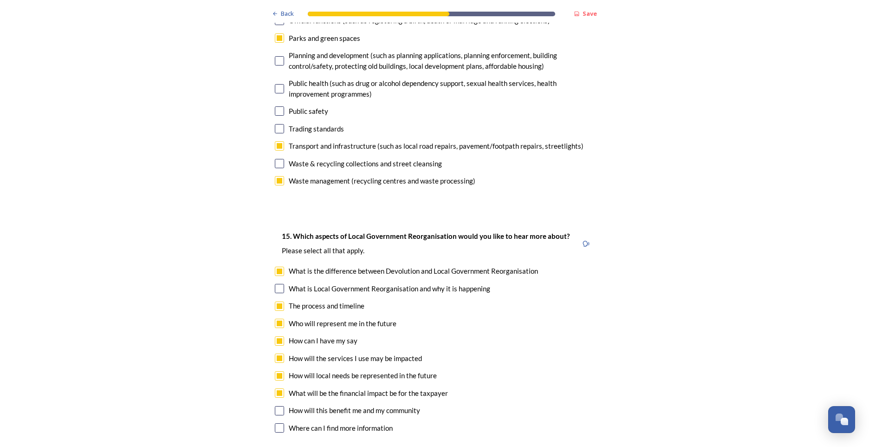
checkbox input "true"
click at [279, 423] on input "checkbox" at bounding box center [279, 427] width 9 height 9
checkbox input "true"
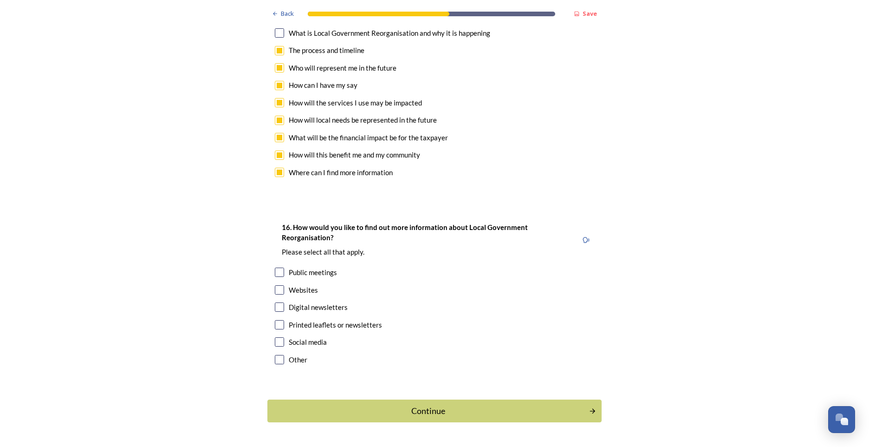
scroll to position [2626, 0]
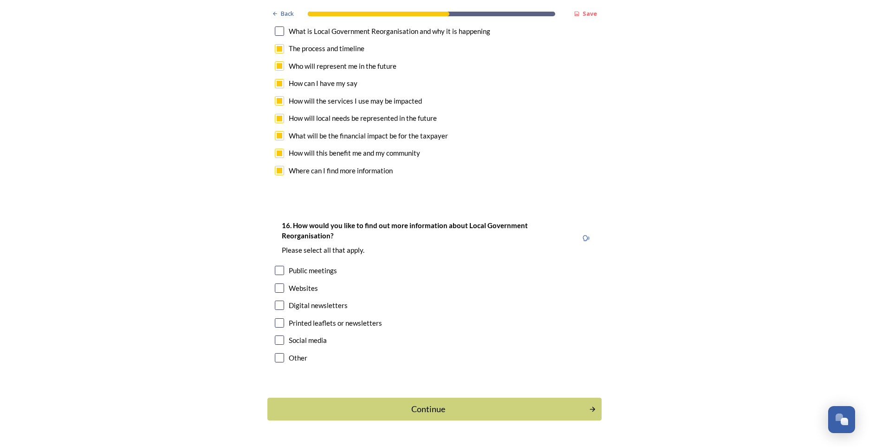
click at [279, 283] on input "checkbox" at bounding box center [279, 287] width 9 height 9
checkbox input "true"
click at [281, 318] on input "checkbox" at bounding box center [279, 322] width 9 height 9
checkbox input "true"
click at [279, 300] on input "checkbox" at bounding box center [279, 304] width 9 height 9
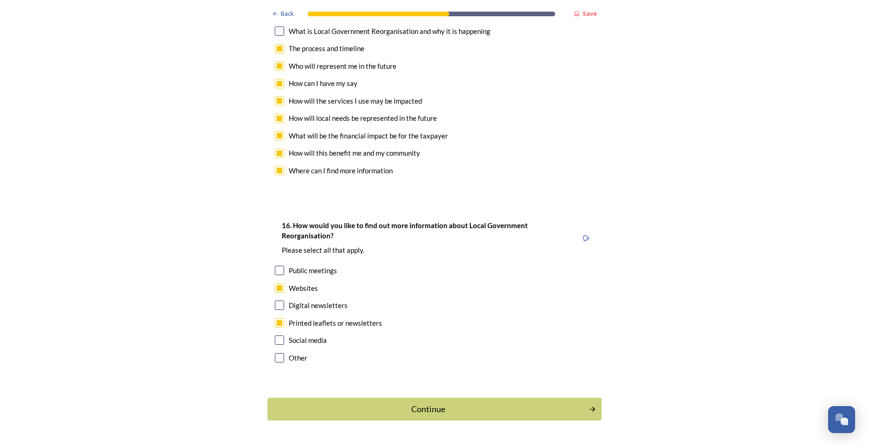
checkbox input "true"
drag, startPoint x: 519, startPoint y: 375, endPoint x: 431, endPoint y: 324, distance: 102.0
click at [277, 335] on input "checkbox" at bounding box center [279, 339] width 9 height 9
checkbox input "true"
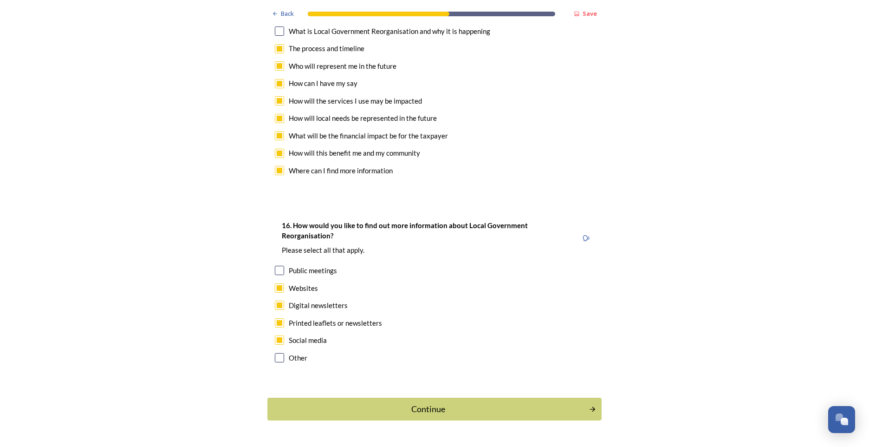
click at [401, 403] on div "Continue" at bounding box center [429, 409] width 312 height 13
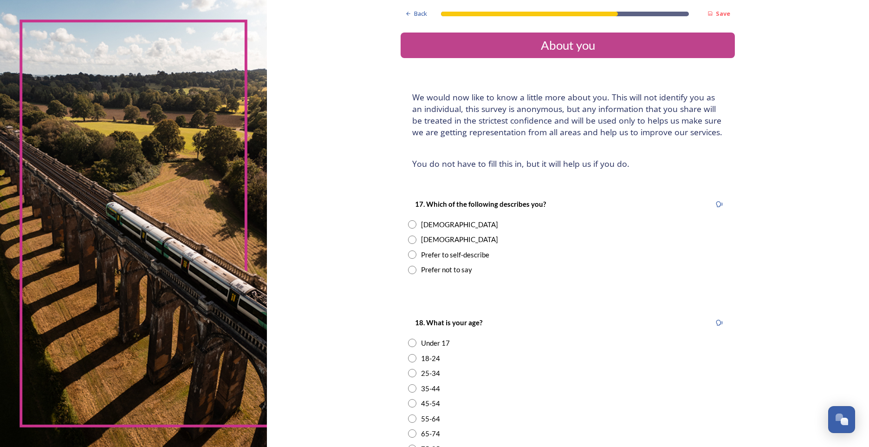
click at [408, 243] on input "radio" at bounding box center [412, 239] width 8 height 8
radio input "true"
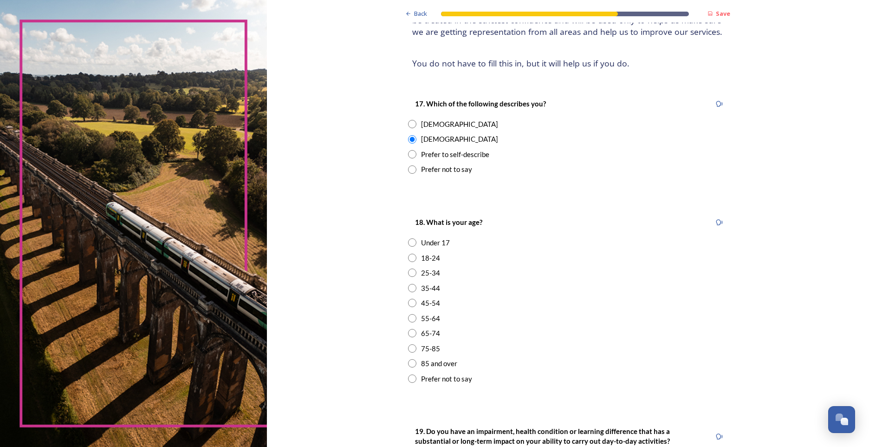
scroll to position [139, 0]
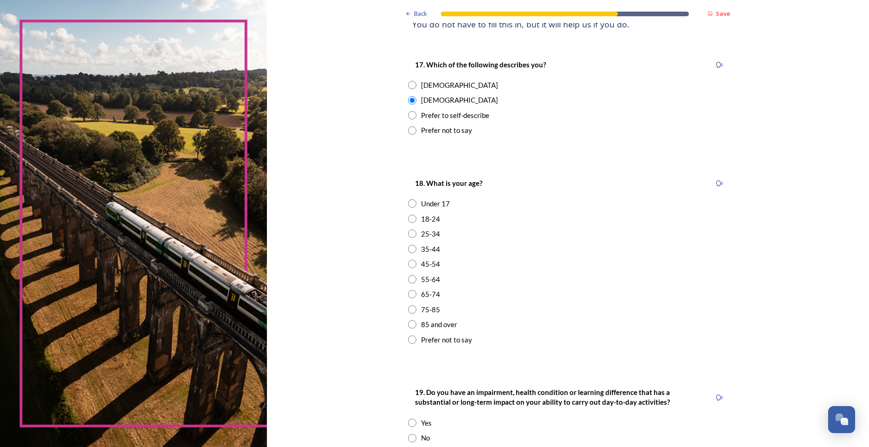
click at [411, 276] on input "radio" at bounding box center [412, 279] width 8 height 8
radio input "true"
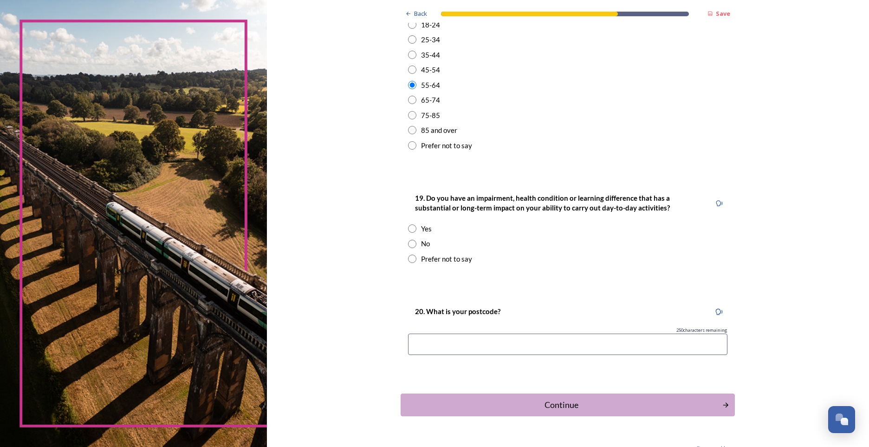
scroll to position [357, 0]
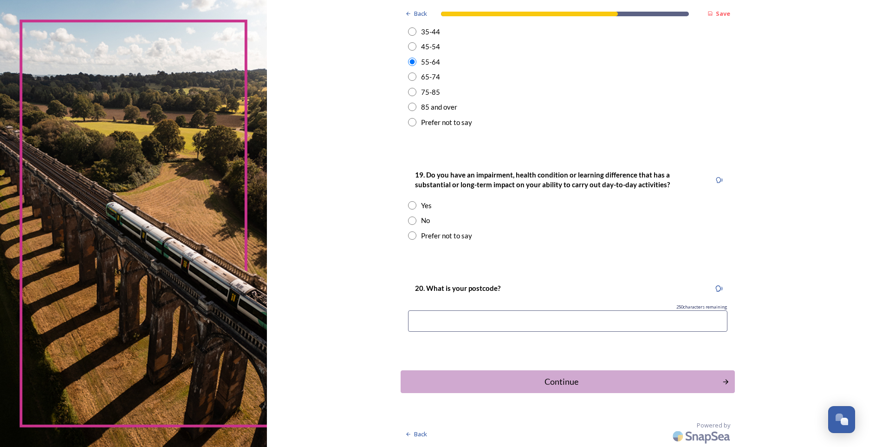
click at [456, 317] on input at bounding box center [568, 320] width 320 height 21
type input "RH16 3JY"
click at [591, 381] on div "Continue" at bounding box center [562, 381] width 314 height 13
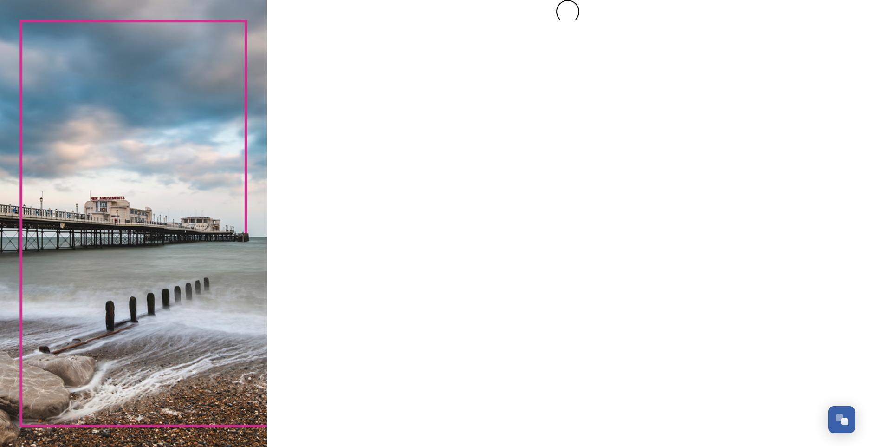
scroll to position [0, 0]
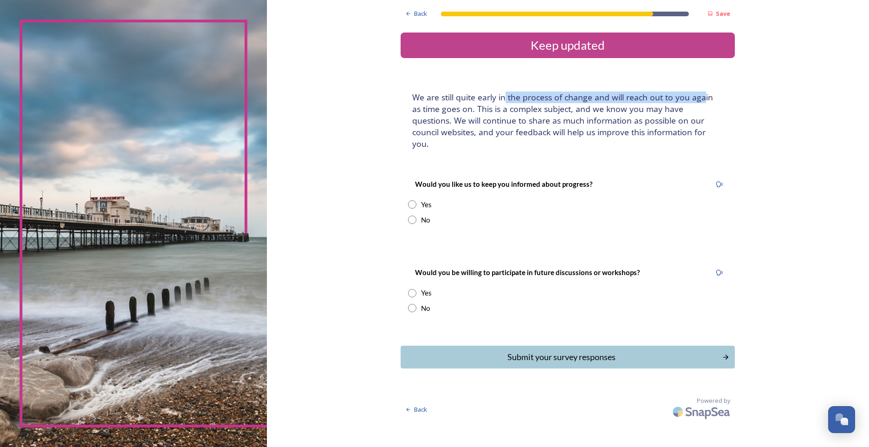
drag, startPoint x: 505, startPoint y: 97, endPoint x: 704, endPoint y: 103, distance: 198.9
click at [704, 103] on h4 "We are still quite early in the process of change and will reach out to you aga…" at bounding box center [567, 120] width 311 height 58
click at [412, 200] on input "radio" at bounding box center [412, 204] width 8 height 8
radio input "true"
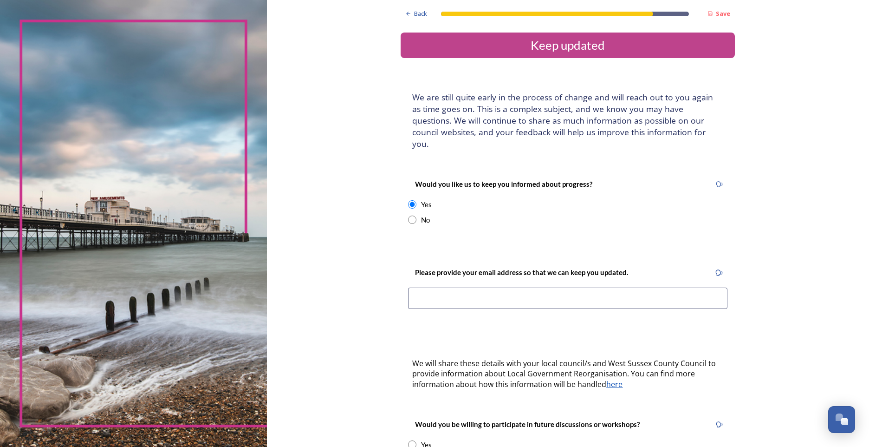
click at [452, 289] on input at bounding box center [568, 297] width 320 height 21
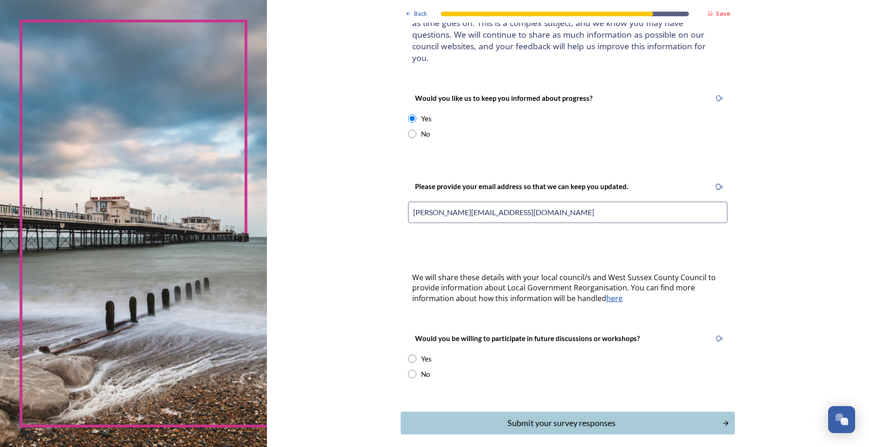
scroll to position [116, 0]
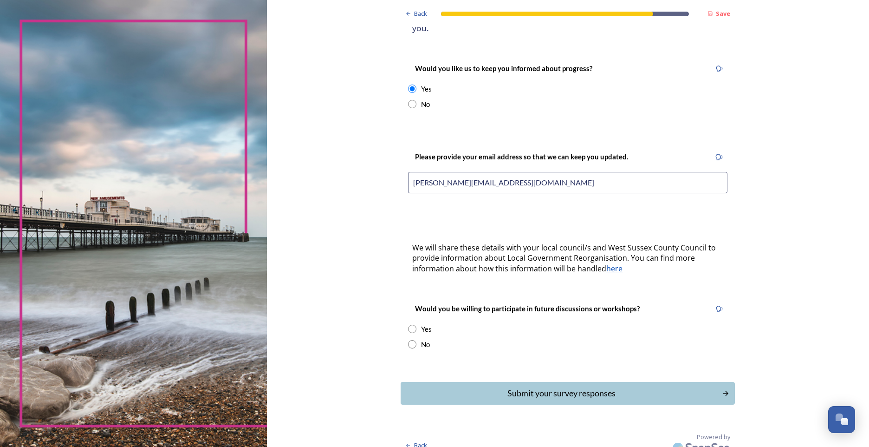
type input "paul.white44@outlook.com"
click at [411, 325] on input "radio" at bounding box center [412, 329] width 8 height 8
radio input "true"
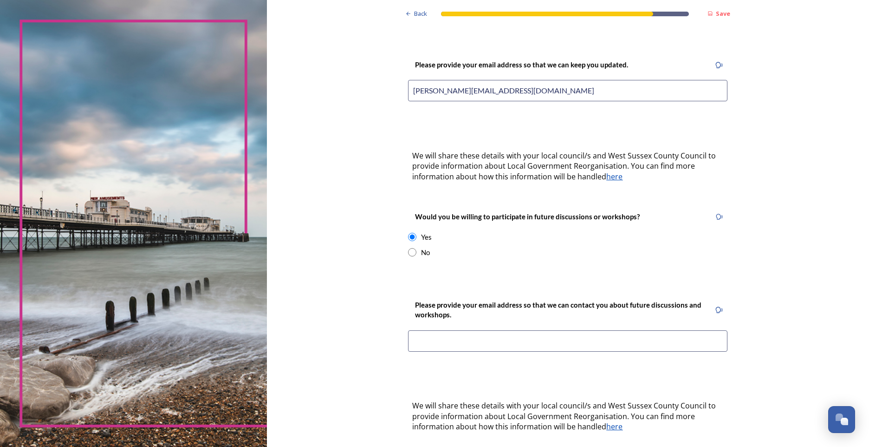
scroll to position [209, 0]
drag, startPoint x: 555, startPoint y: 81, endPoint x: 325, endPoint y: 69, distance: 230.2
click at [325, 69] on div "Back Save Keep updated We are still quite early in the process of change and wi…" at bounding box center [568, 159] width 602 height 736
click at [444, 329] on input at bounding box center [568, 339] width 320 height 21
paste input "paul.white44@outlook.com"
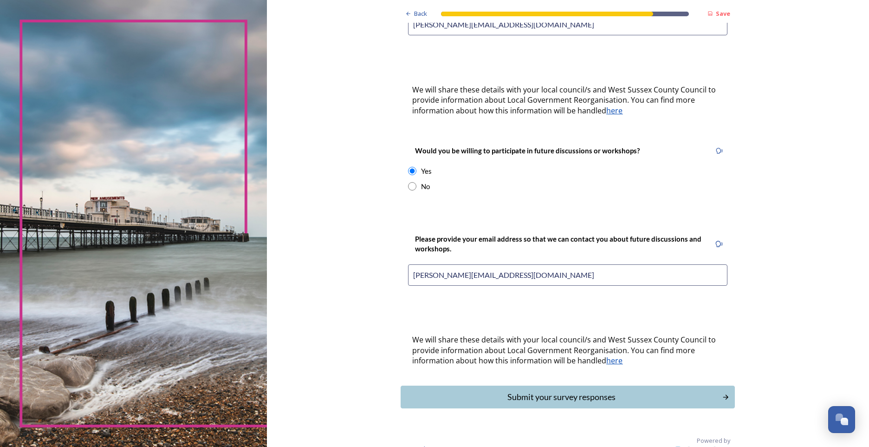
scroll to position [277, 0]
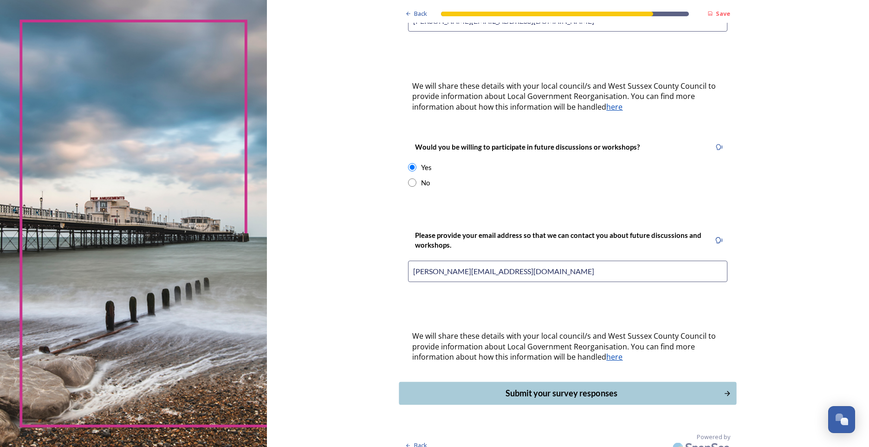
type input "paul.white44@outlook.com"
click at [513, 387] on div "Submit your survey responses" at bounding box center [562, 393] width 314 height 13
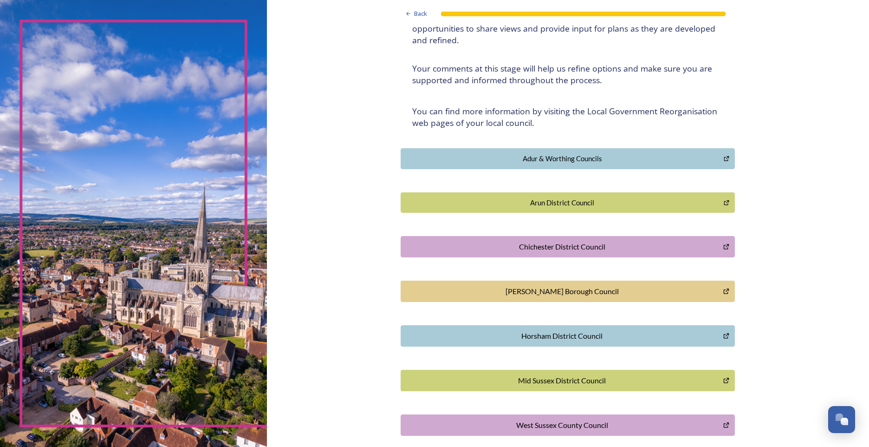
scroll to position [0, 0]
